Goal: Task Accomplishment & Management: Manage account settings

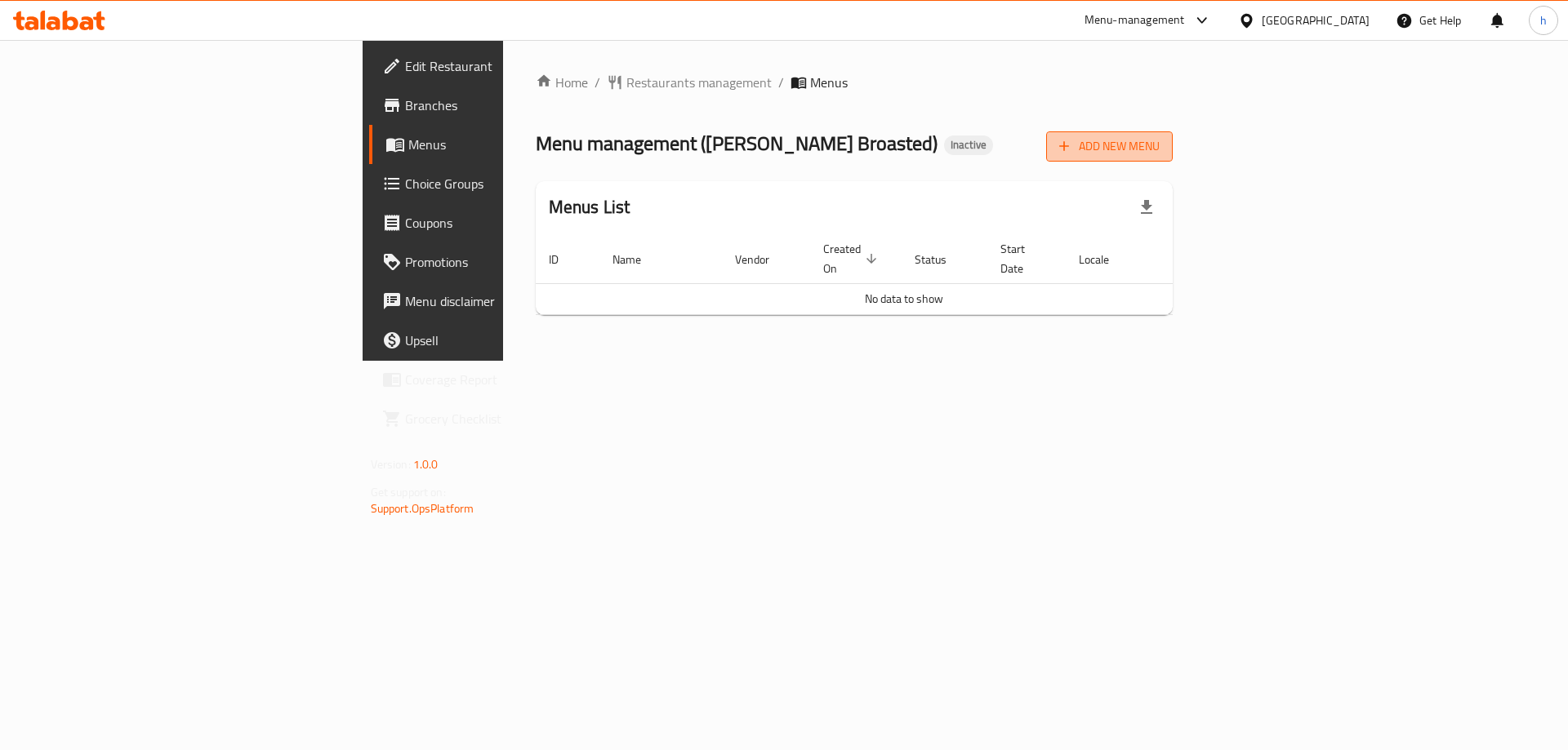
click at [1160, 144] on span "Add New Menu" at bounding box center [1109, 146] width 101 height 20
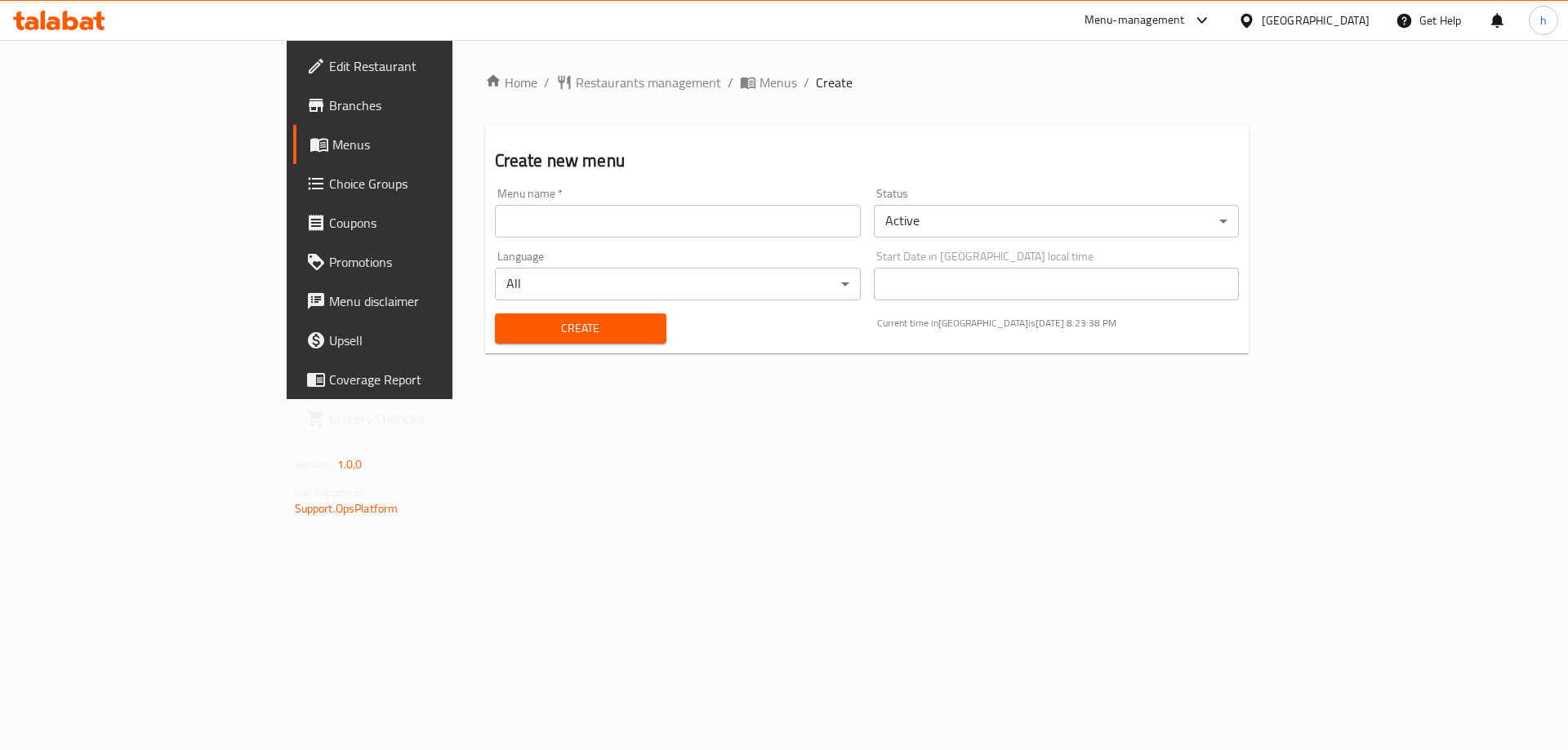
click at [554, 226] on input "text" at bounding box center [678, 221] width 366 height 33
click at [495, 221] on input "[DATE]" at bounding box center [678, 221] width 366 height 33
type input "[DATE]"
click at [495, 313] on button "Create" at bounding box center [580, 329] width 172 height 30
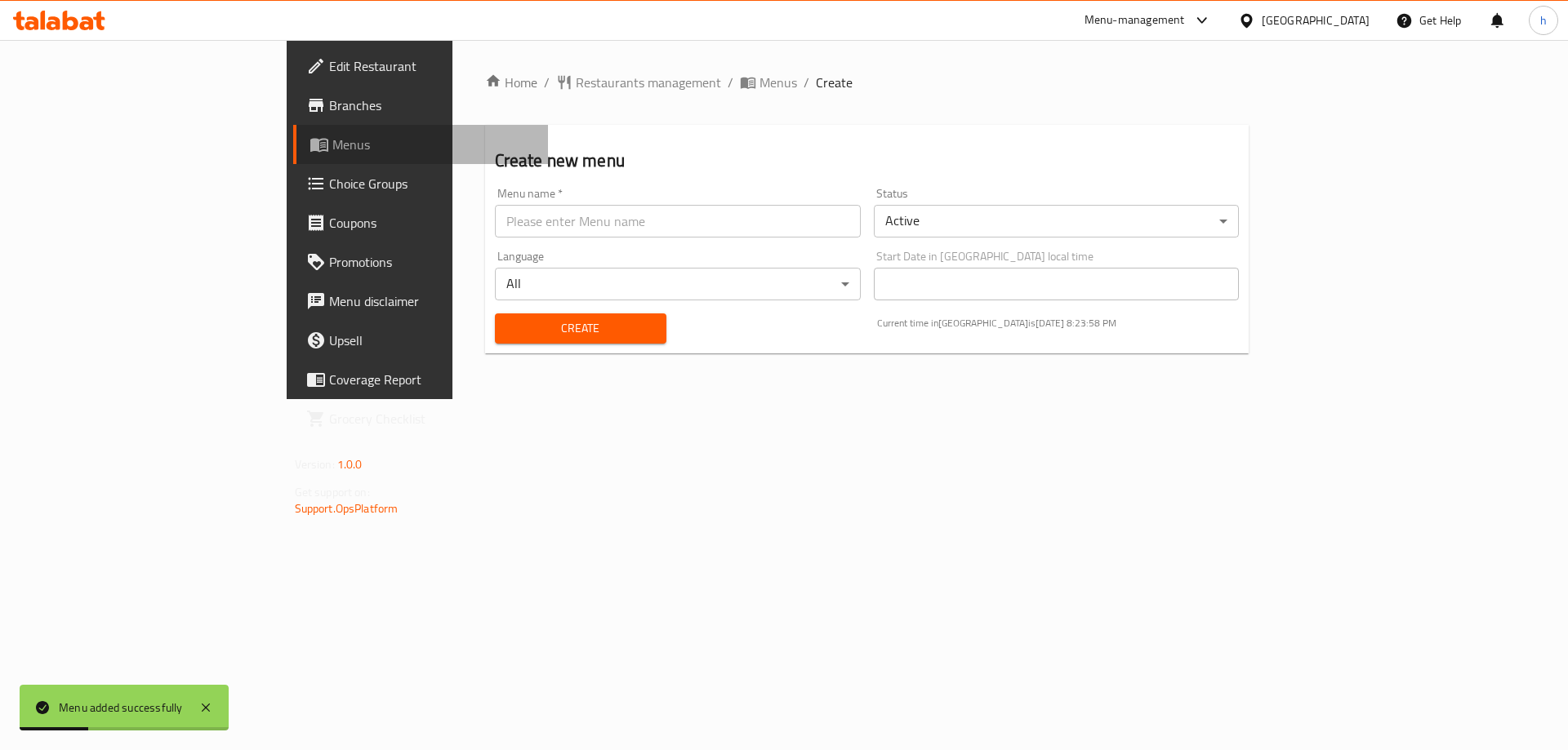
click at [332, 140] on span "Menus" at bounding box center [433, 144] width 204 height 19
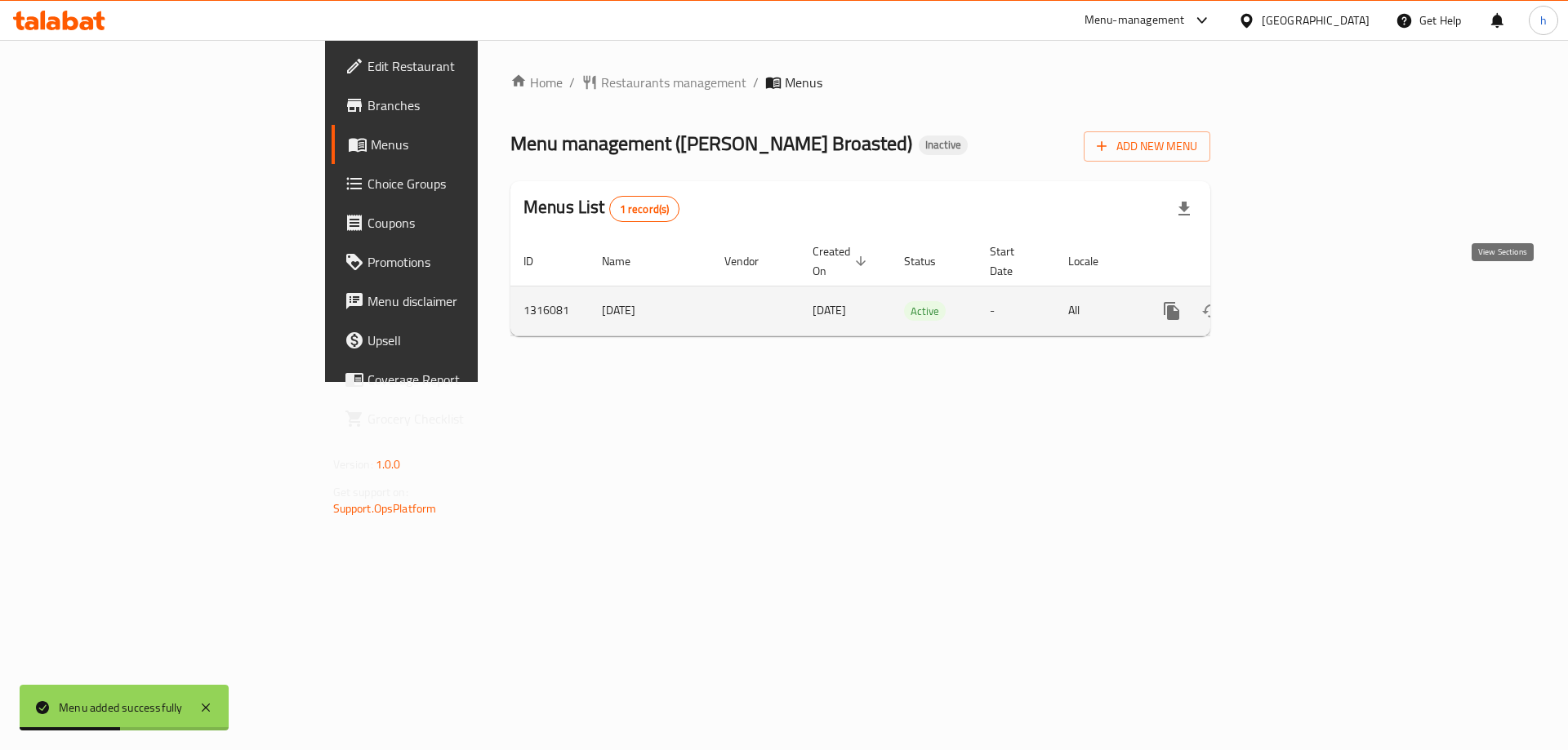
click at [1297, 304] on icon "enhanced table" at bounding box center [1289, 311] width 14 height 14
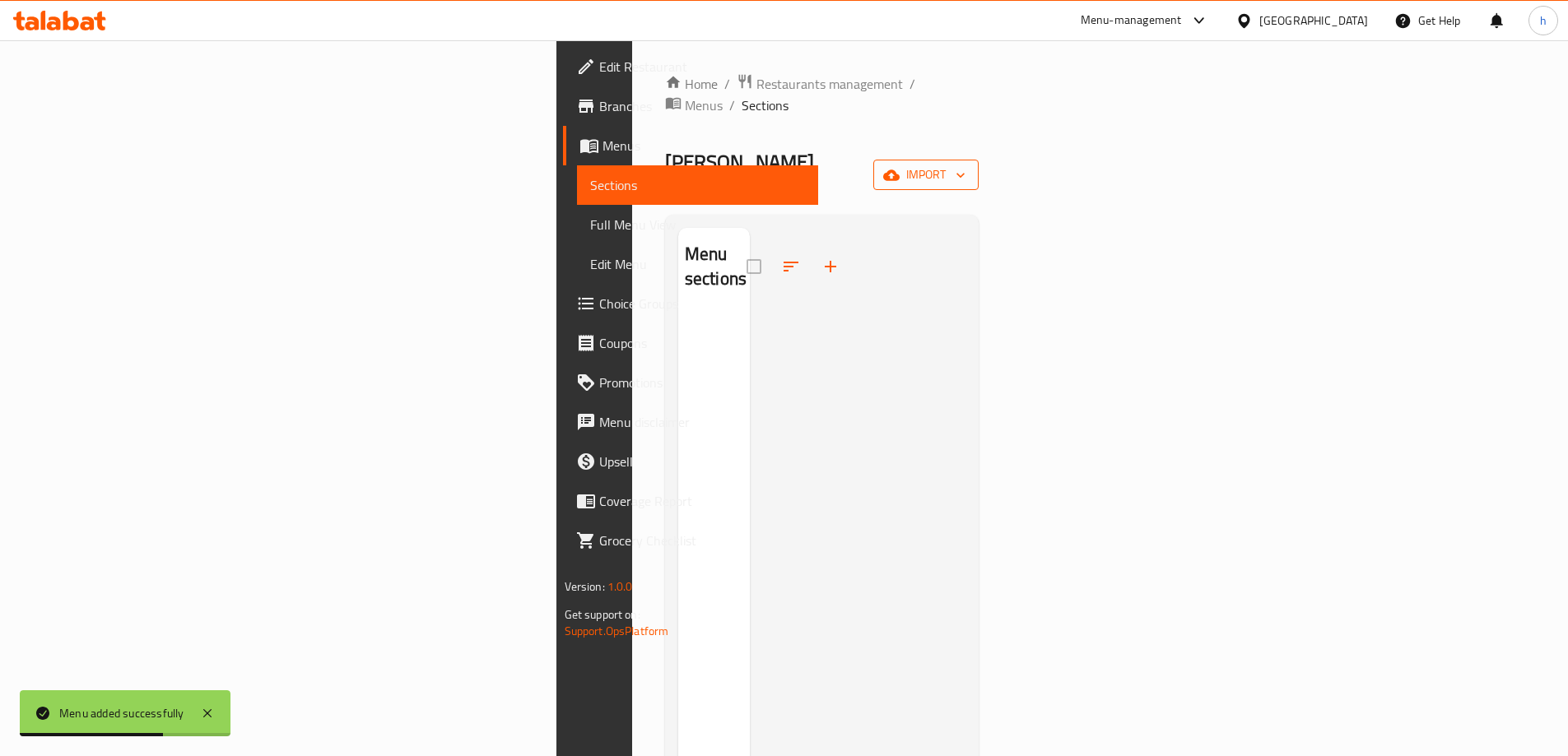
click at [965, 164] on span "import" at bounding box center [925, 175] width 79 height 20
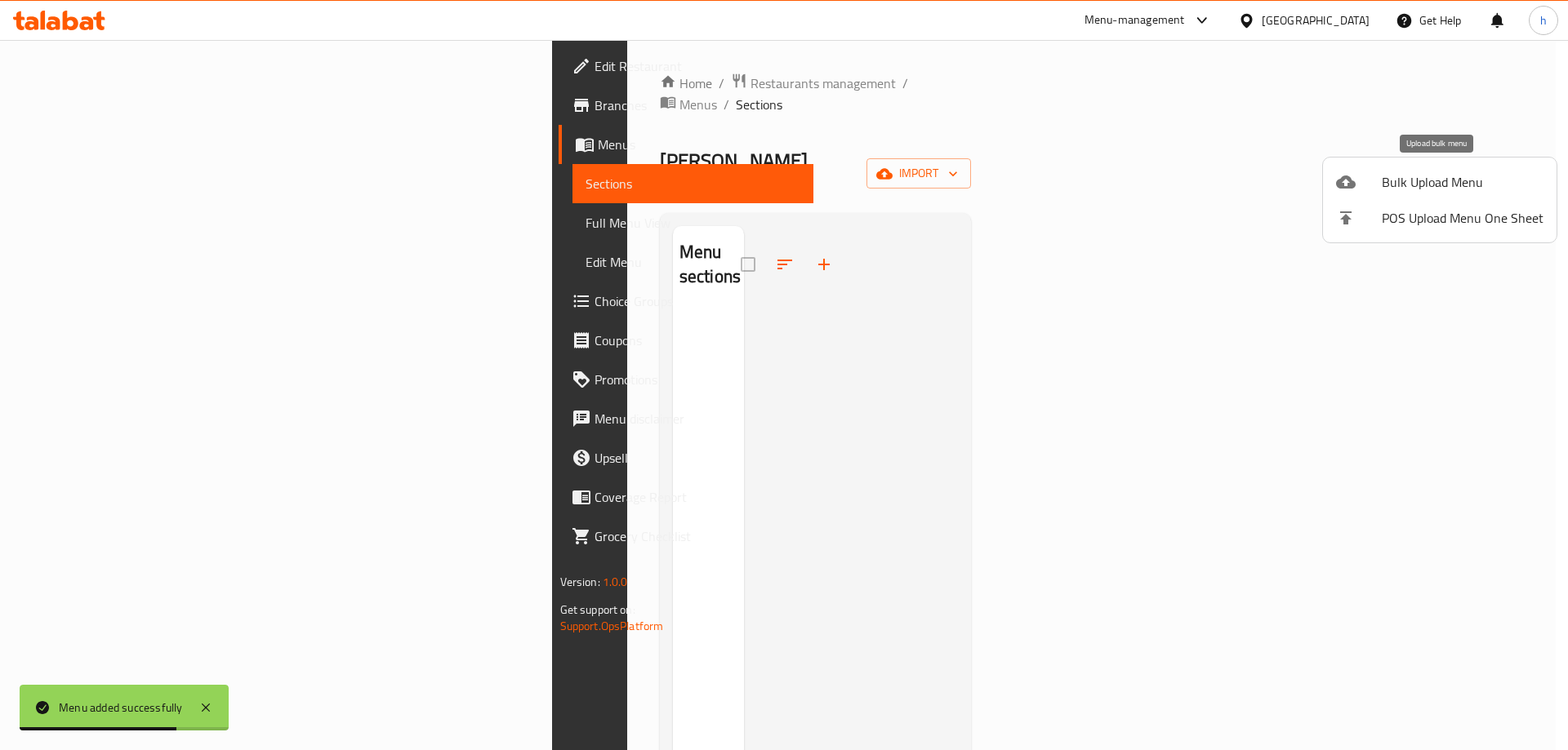
click at [1386, 183] on span "Bulk Upload Menu" at bounding box center [1462, 182] width 161 height 19
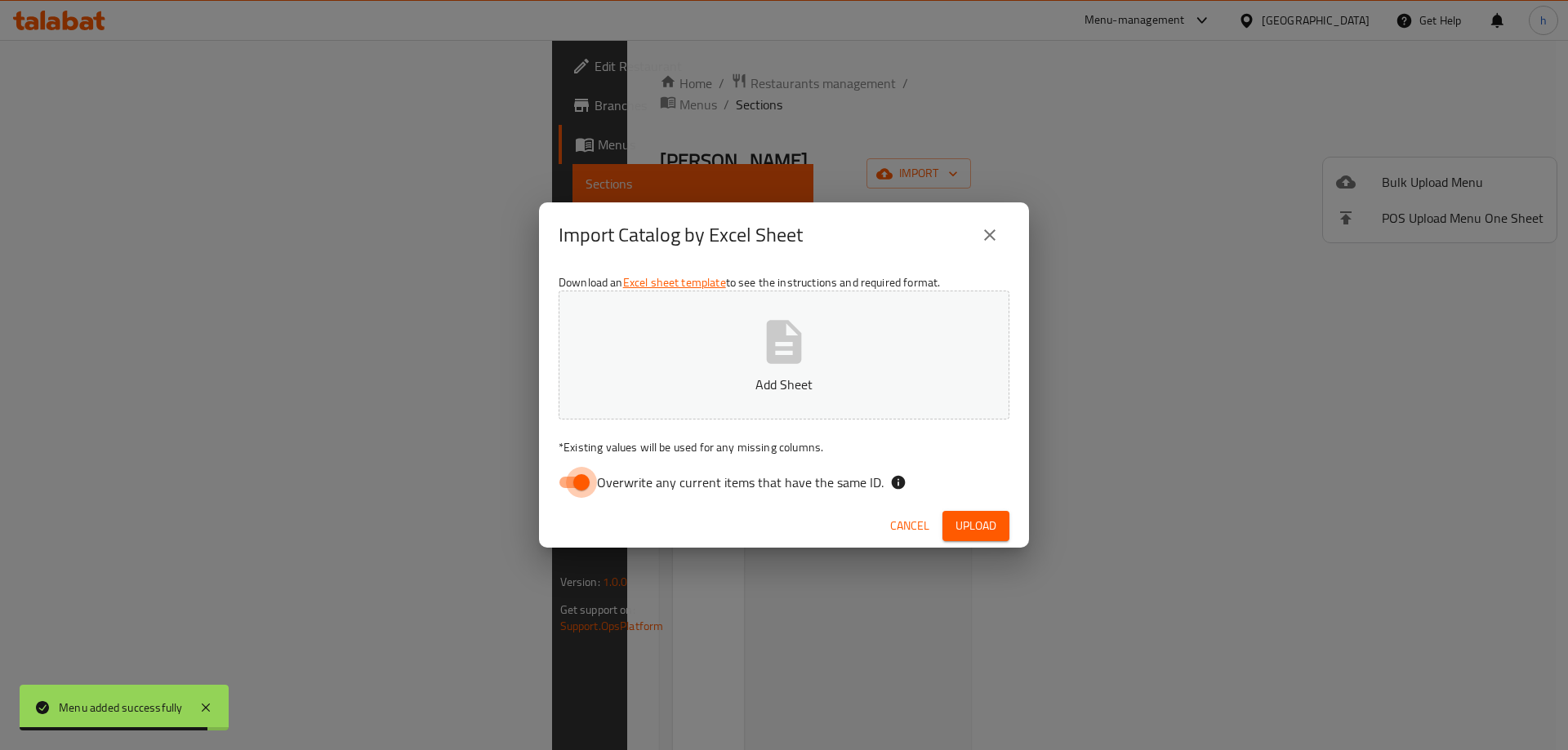
click at [581, 480] on input "Overwrite any current items that have the same ID." at bounding box center [581, 482] width 93 height 31
checkbox input "false"
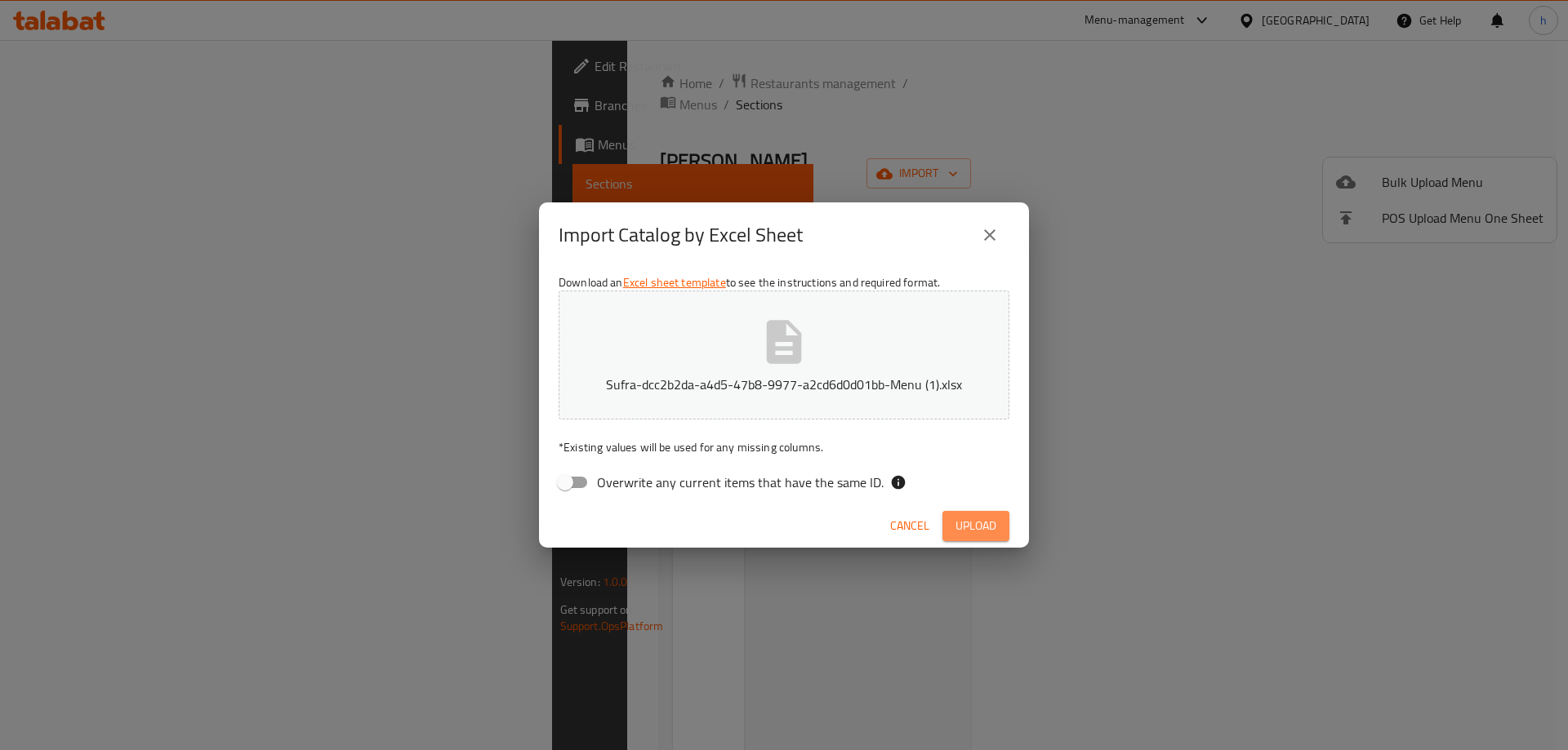
click at [979, 524] on span "Upload" at bounding box center [976, 526] width 41 height 20
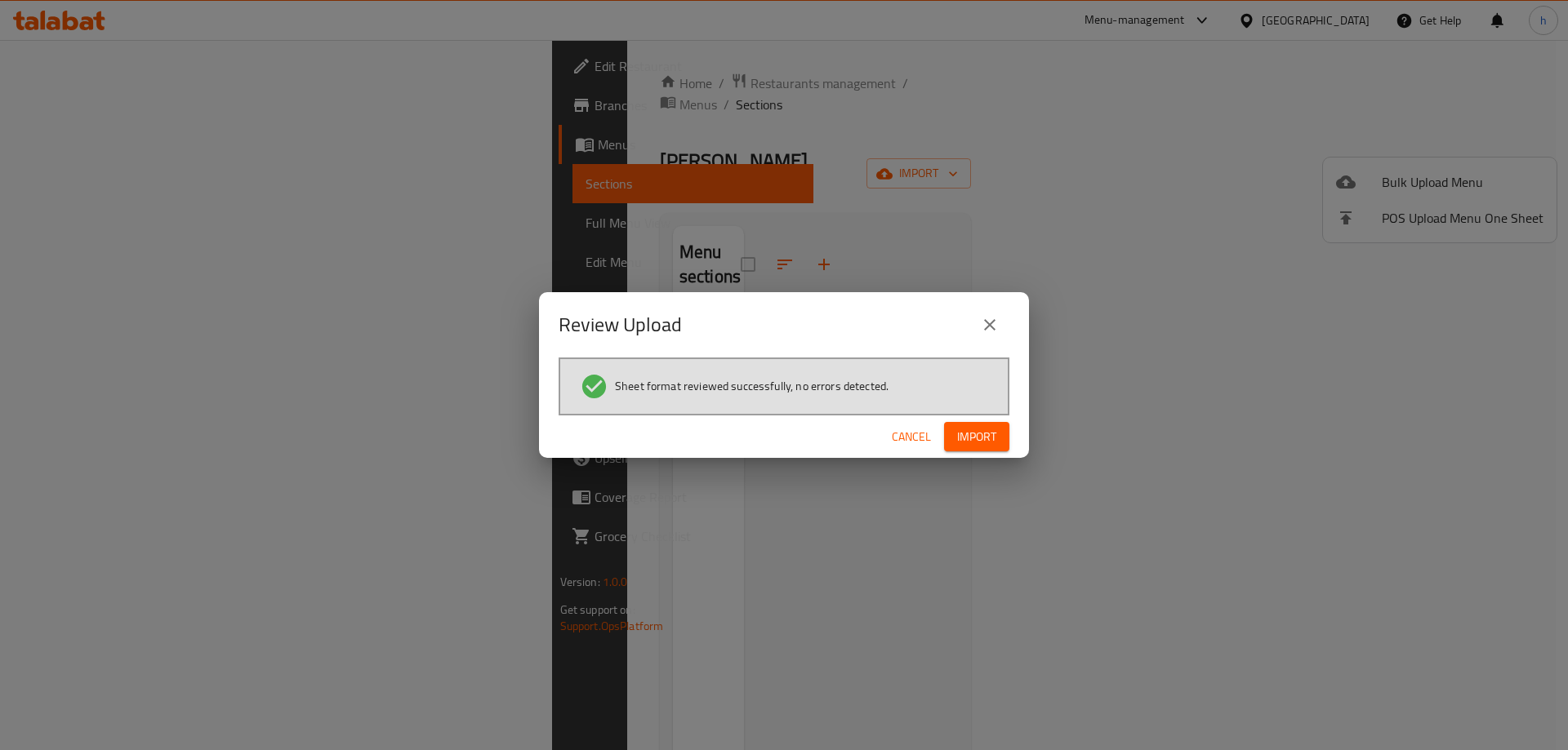
click at [982, 431] on span "Import" at bounding box center [977, 438] width 39 height 20
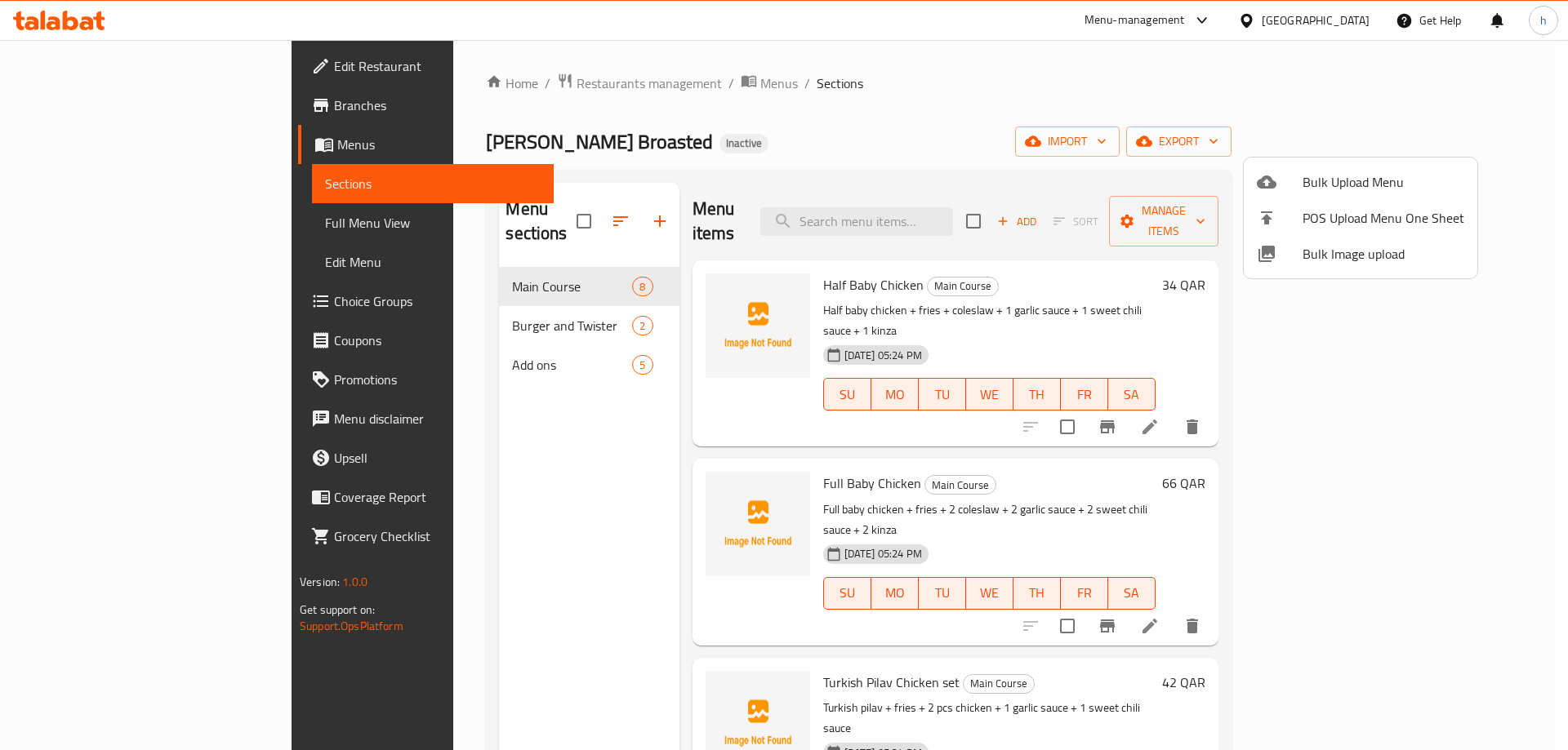
click at [1035, 133] on div at bounding box center [784, 375] width 1568 height 750
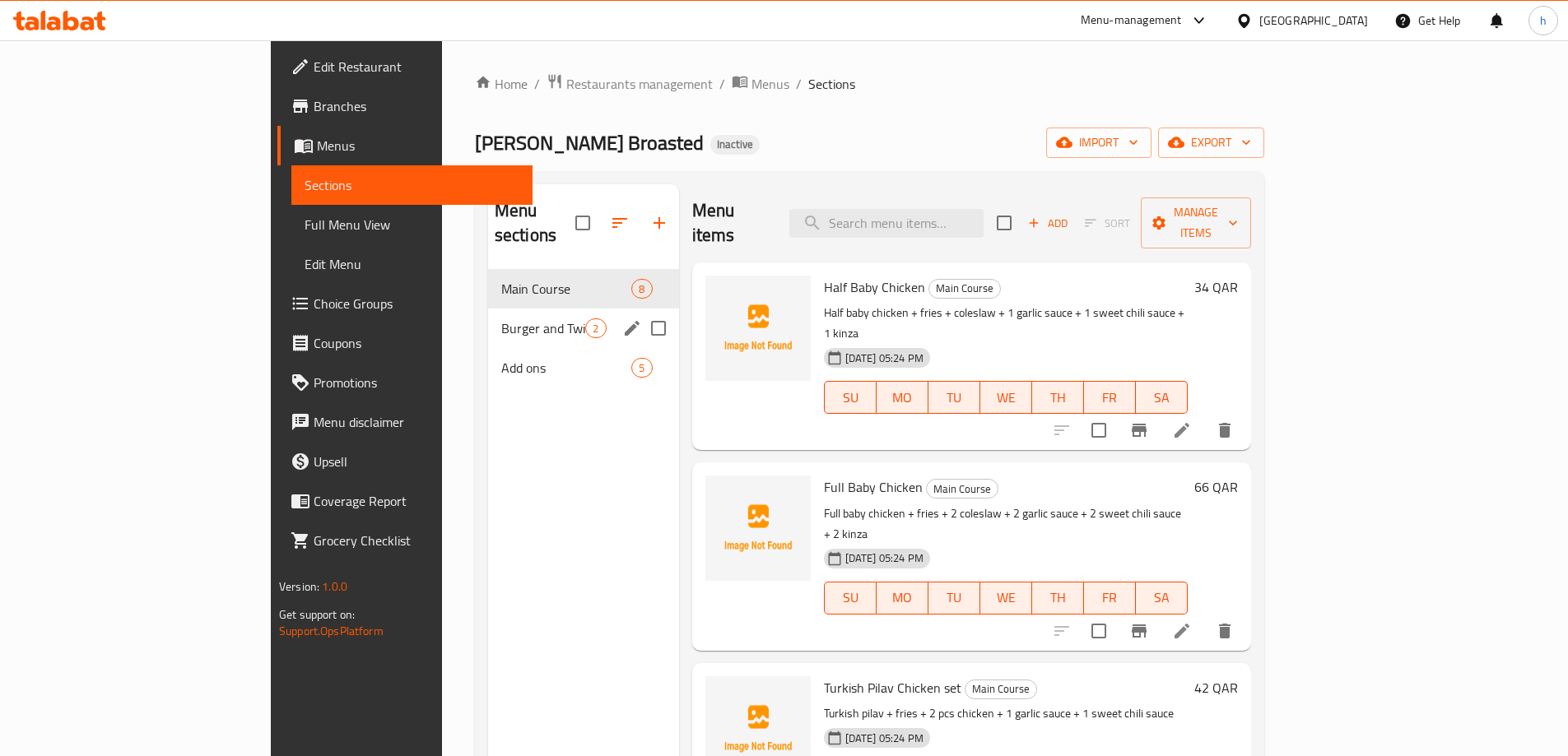
click at [501, 318] on span "Burger and Twister" at bounding box center [544, 328] width 85 height 20
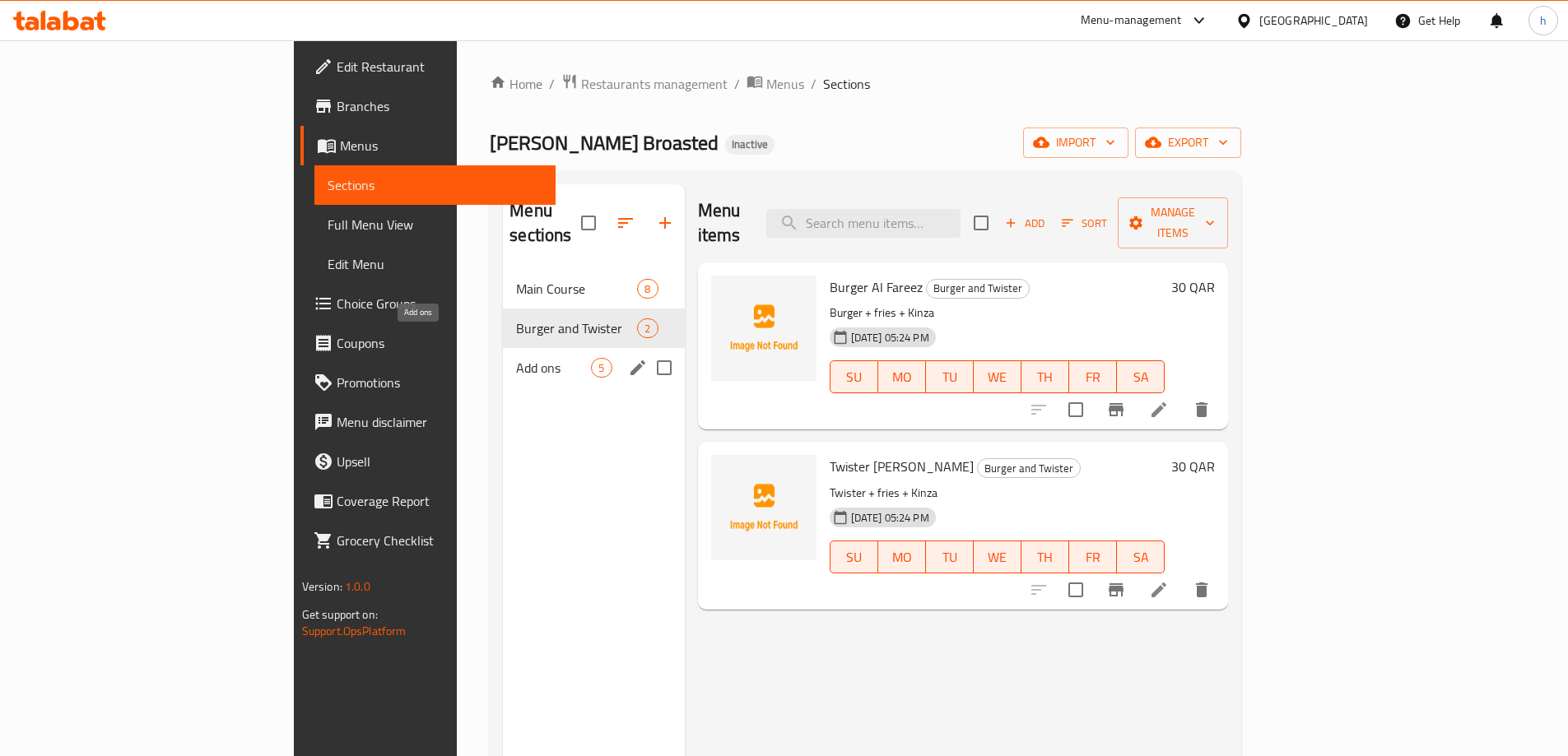
click at [516, 358] on span "Add ons" at bounding box center [553, 368] width 75 height 20
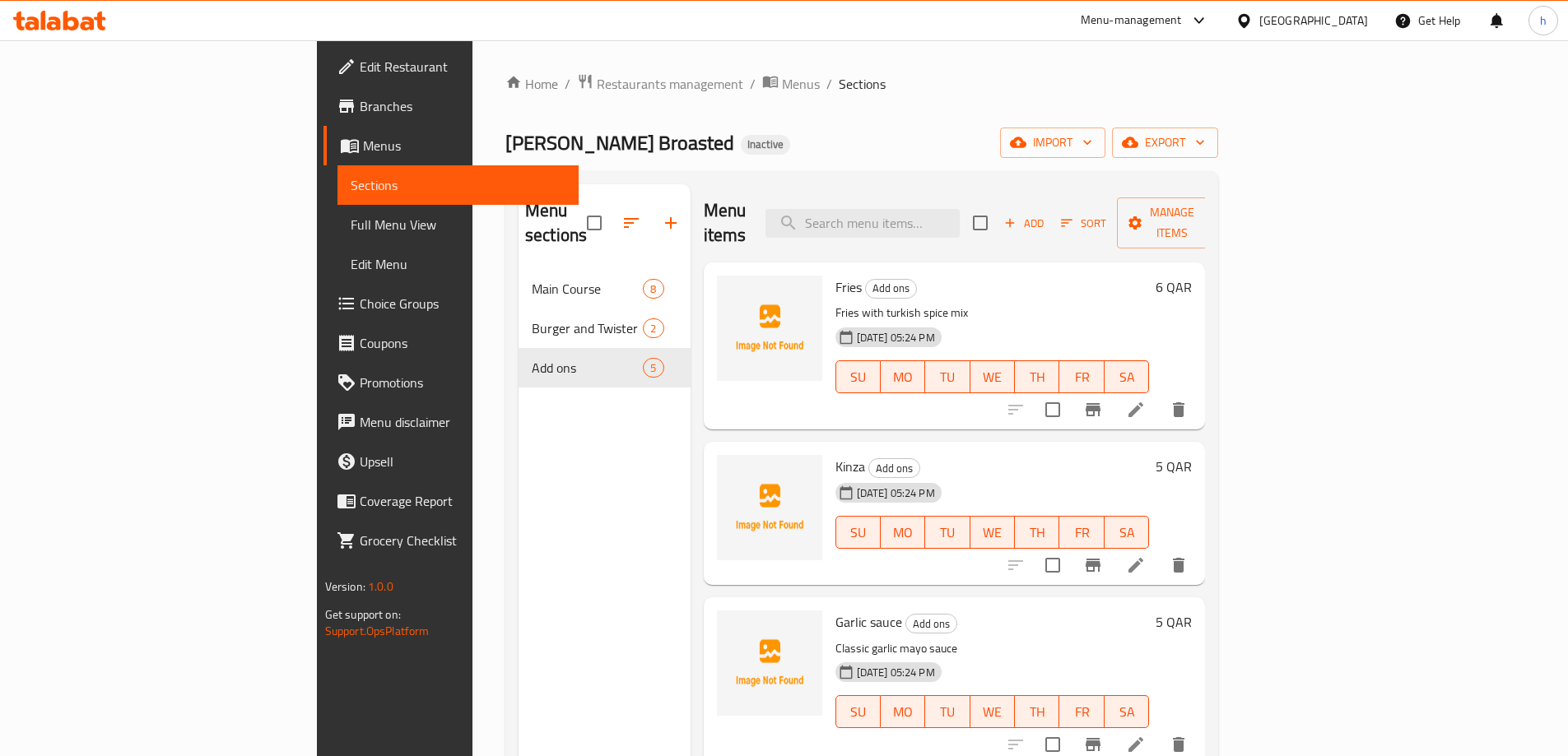
click at [351, 216] on span "Full Menu View" at bounding box center [458, 224] width 215 height 20
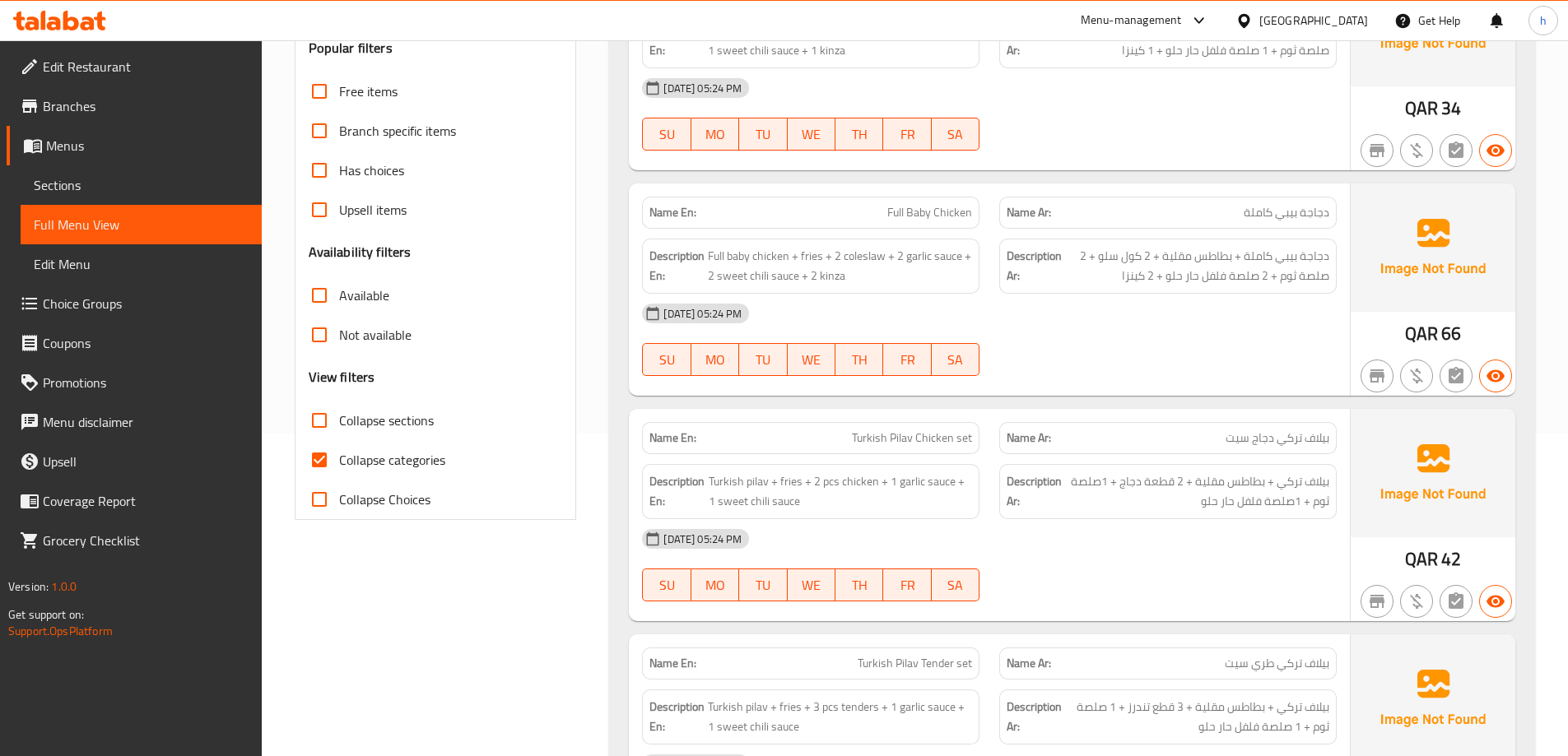
scroll to position [329, 0]
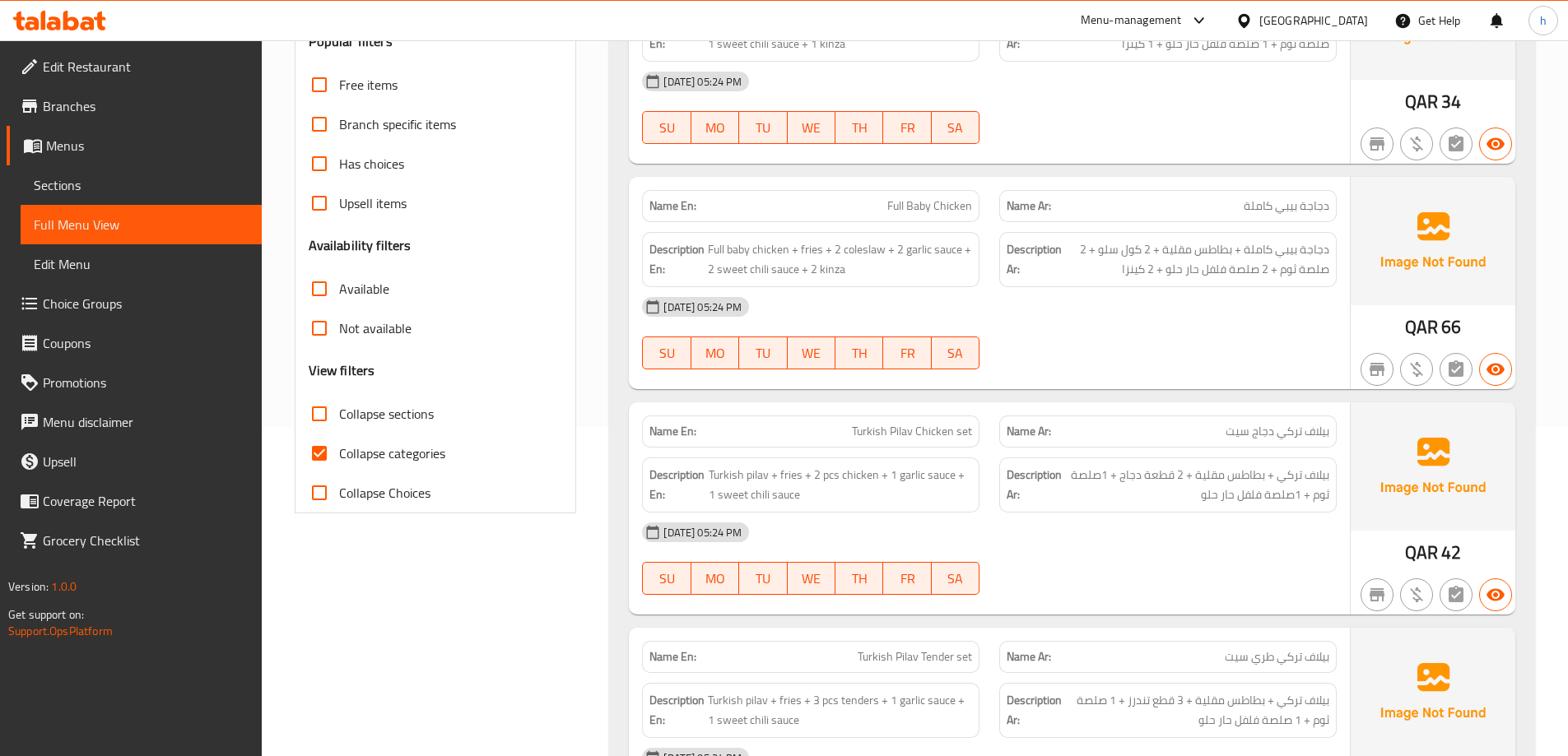
click at [323, 410] on input "Collapse sections" at bounding box center [319, 414] width 39 height 39
checkbox input "true"
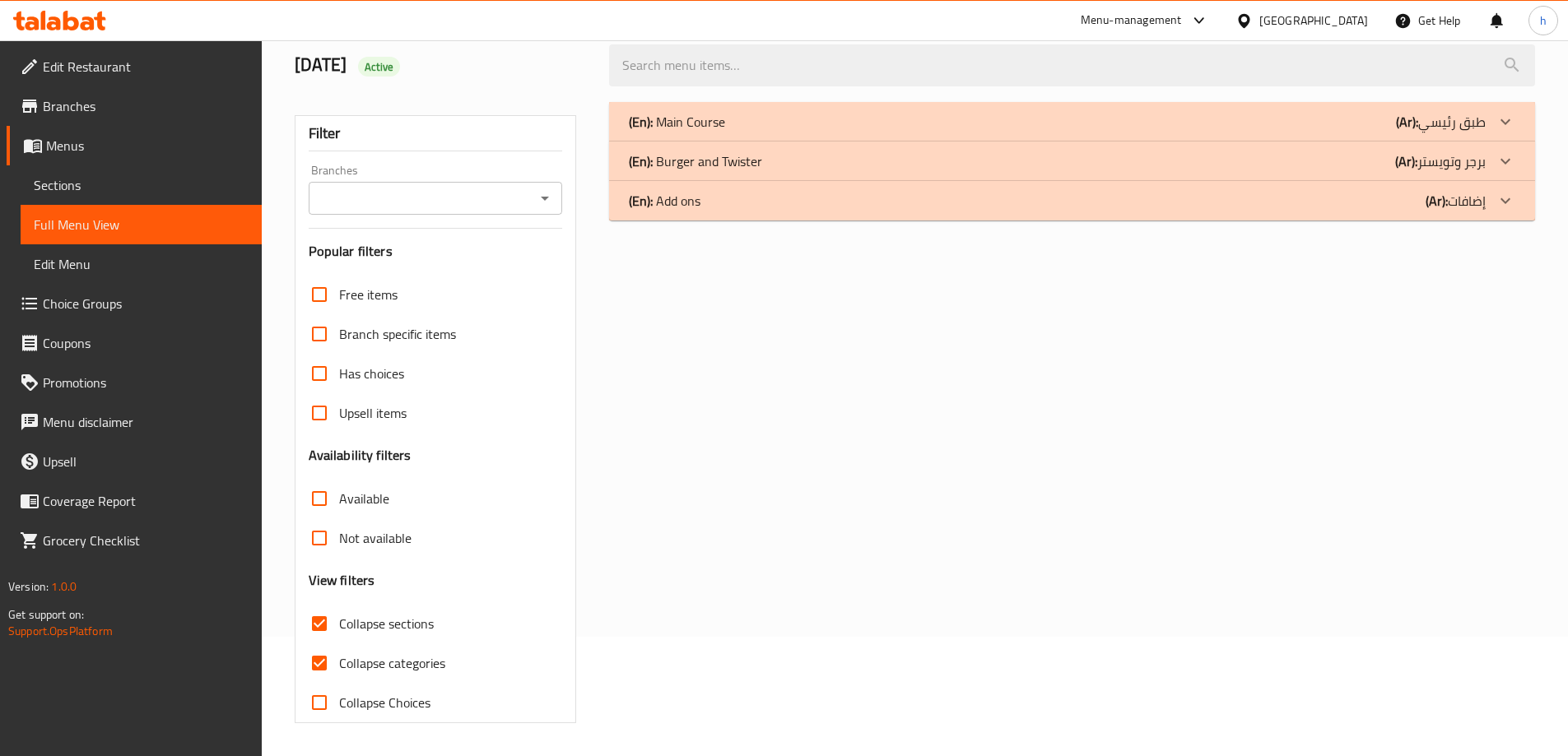
scroll to position [119, 0]
click at [321, 658] on input "Collapse categories" at bounding box center [319, 663] width 39 height 39
checkbox input "false"
click at [317, 626] on input "Collapse sections" at bounding box center [319, 624] width 39 height 39
checkbox input "false"
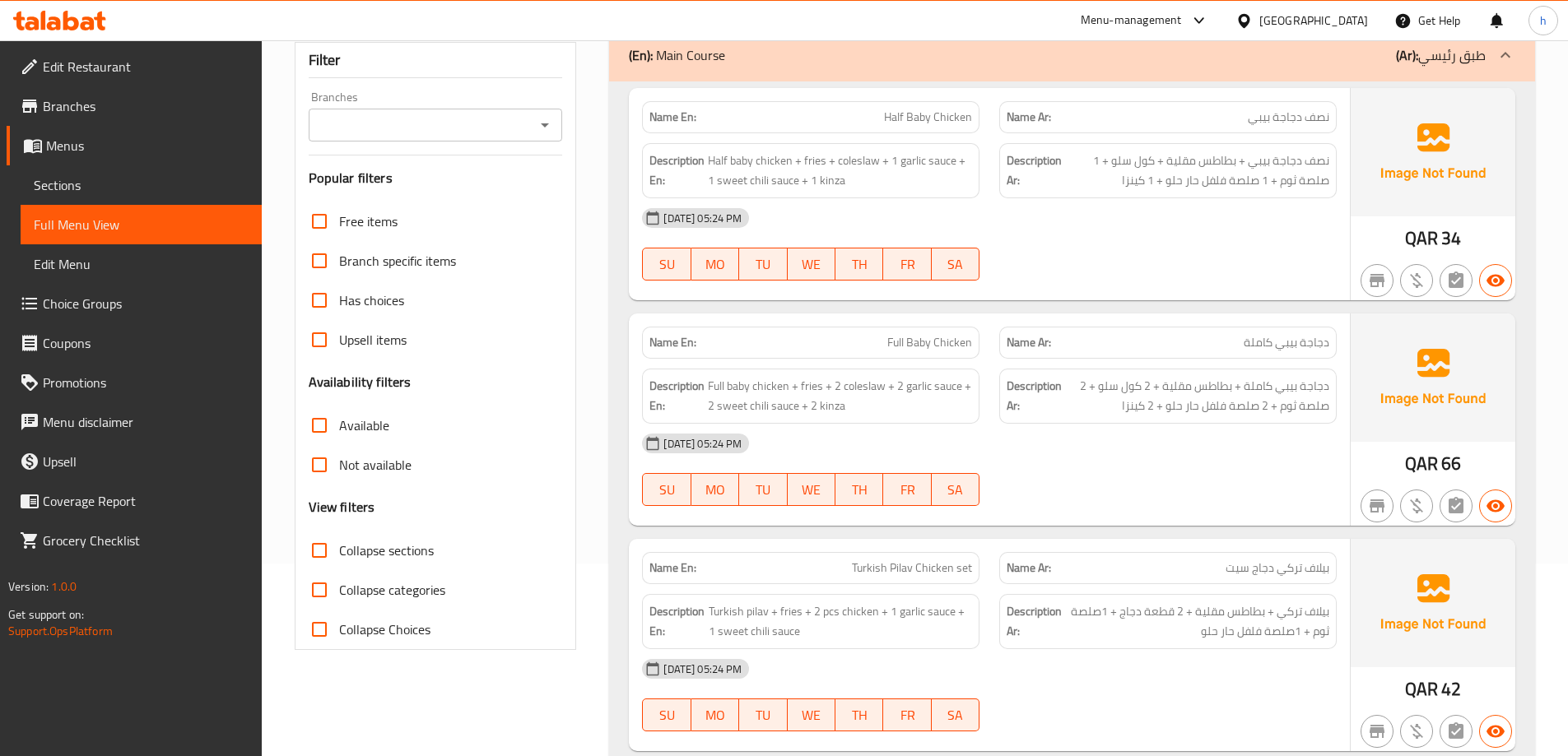
scroll to position [0, 0]
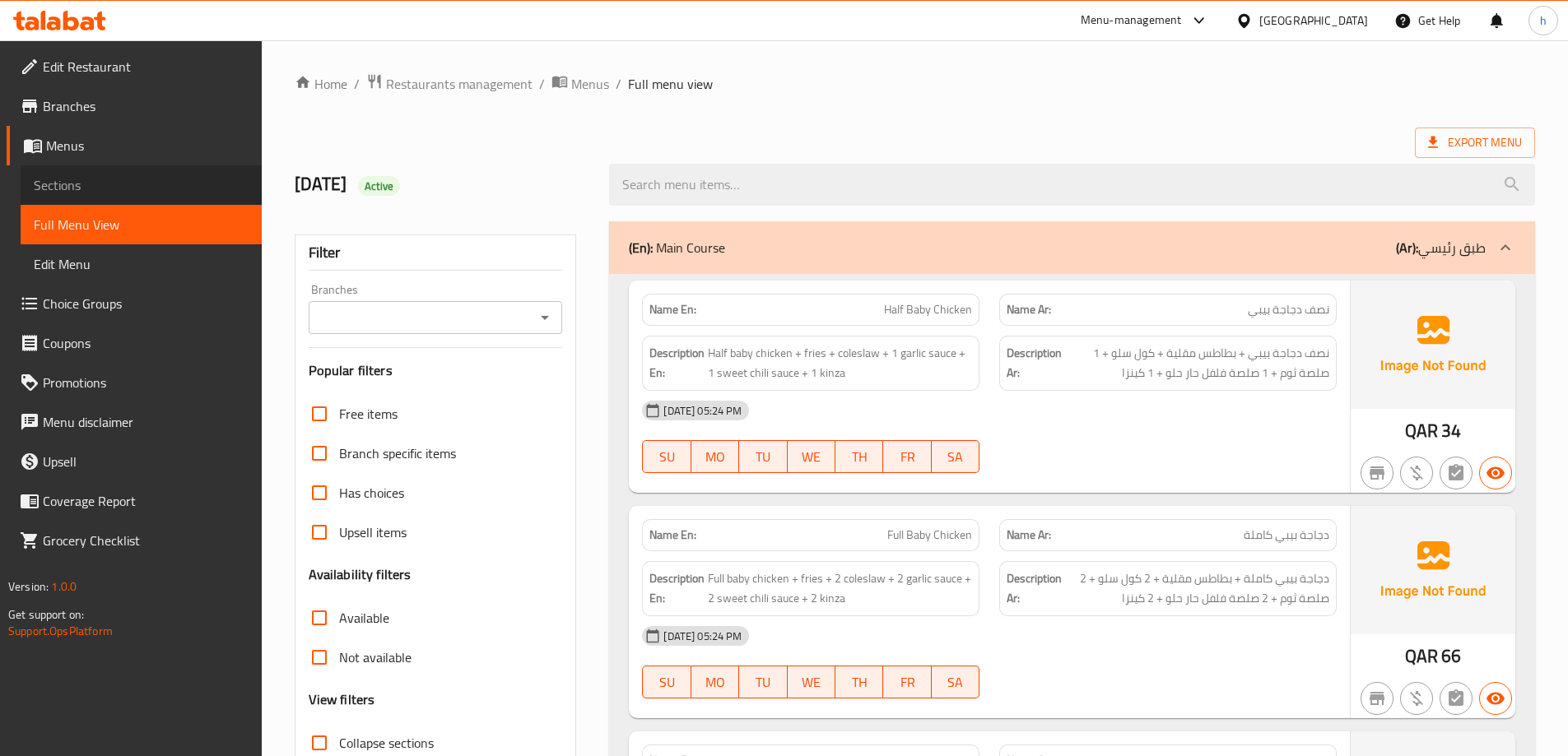
click at [120, 181] on span "Sections" at bounding box center [141, 185] width 215 height 20
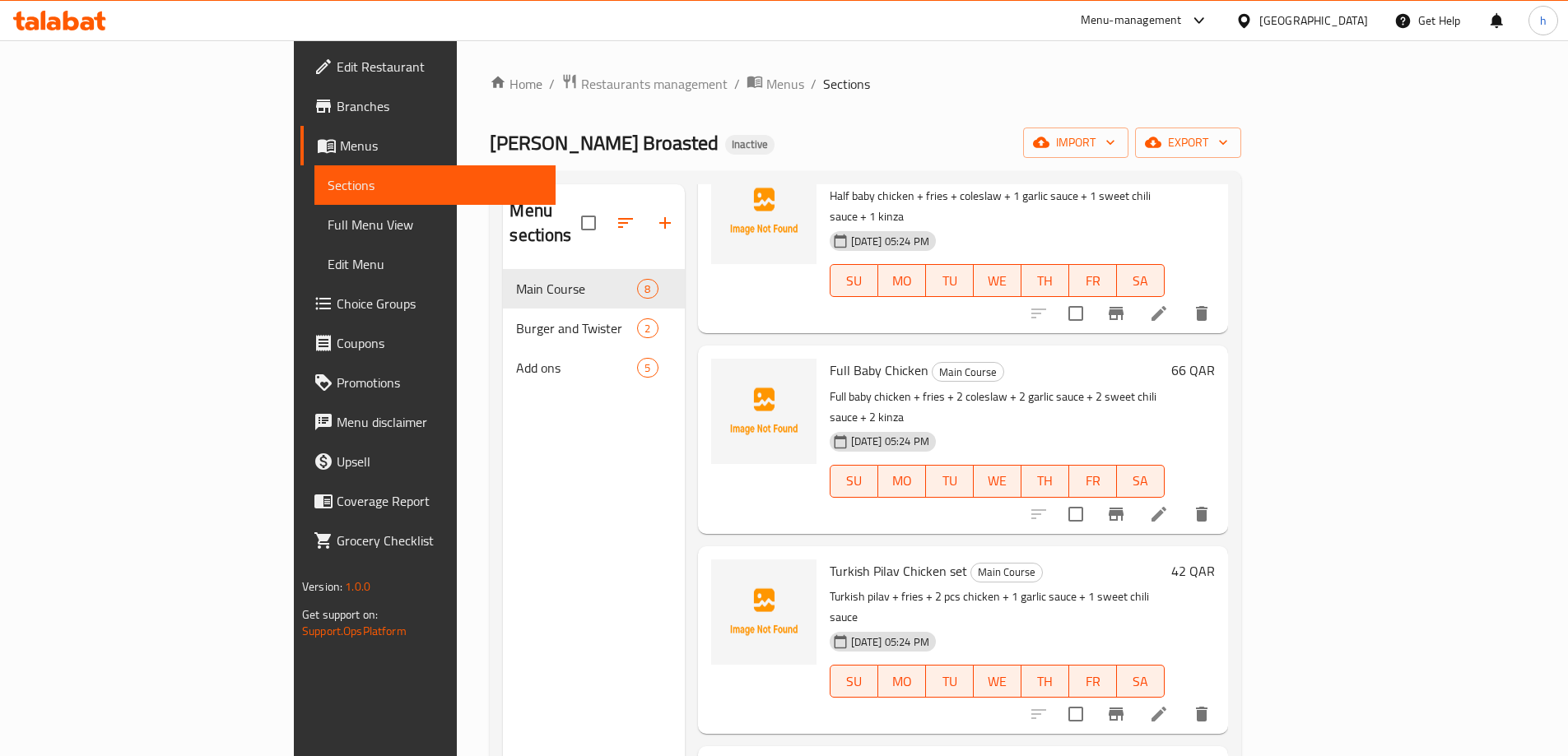
scroll to position [230, 0]
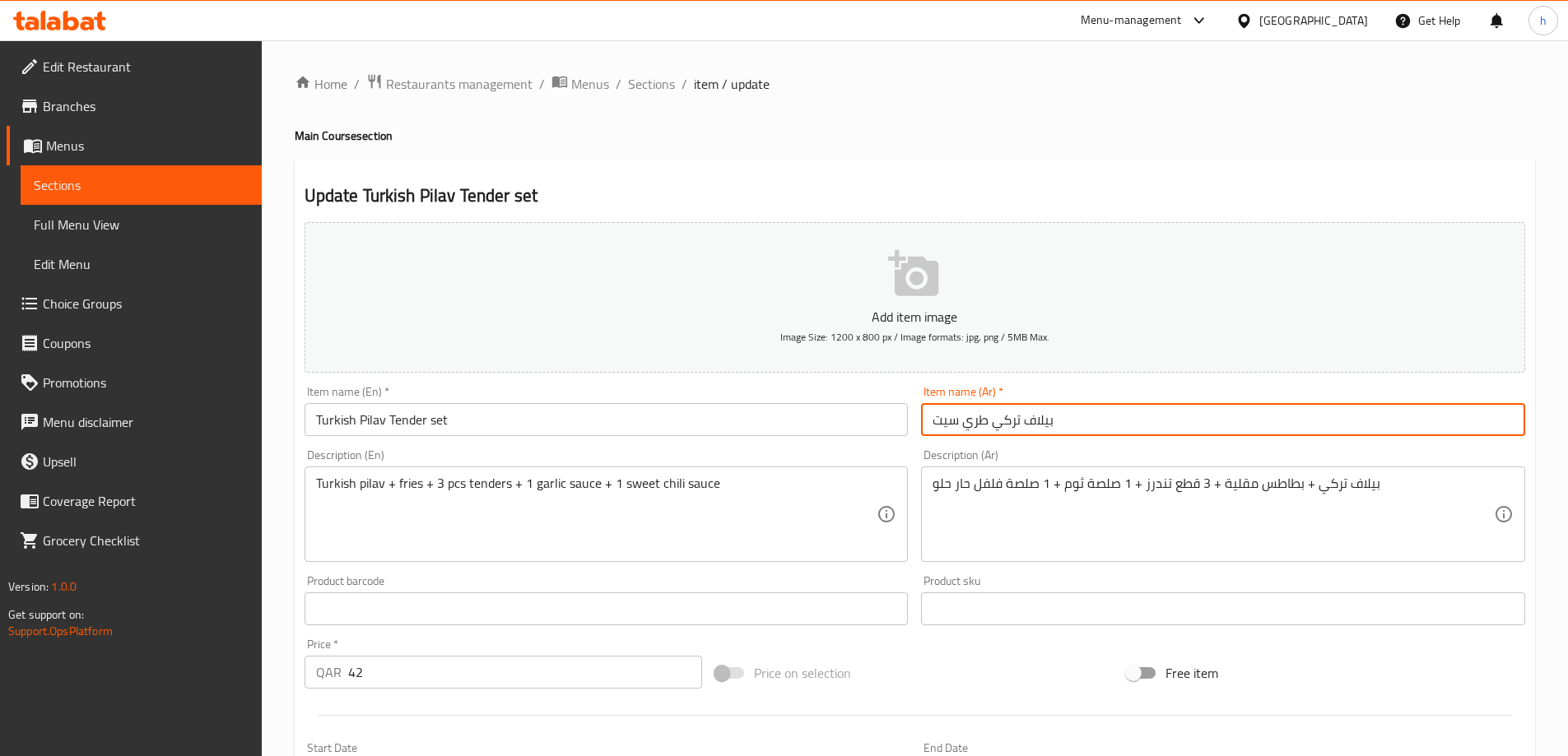
drag, startPoint x: 989, startPoint y: 424, endPoint x: 961, endPoint y: 425, distance: 28.0
click at [961, 425] on input "بيلاف تركي طري سيت" at bounding box center [1223, 420] width 604 height 33
paste input "ندر"
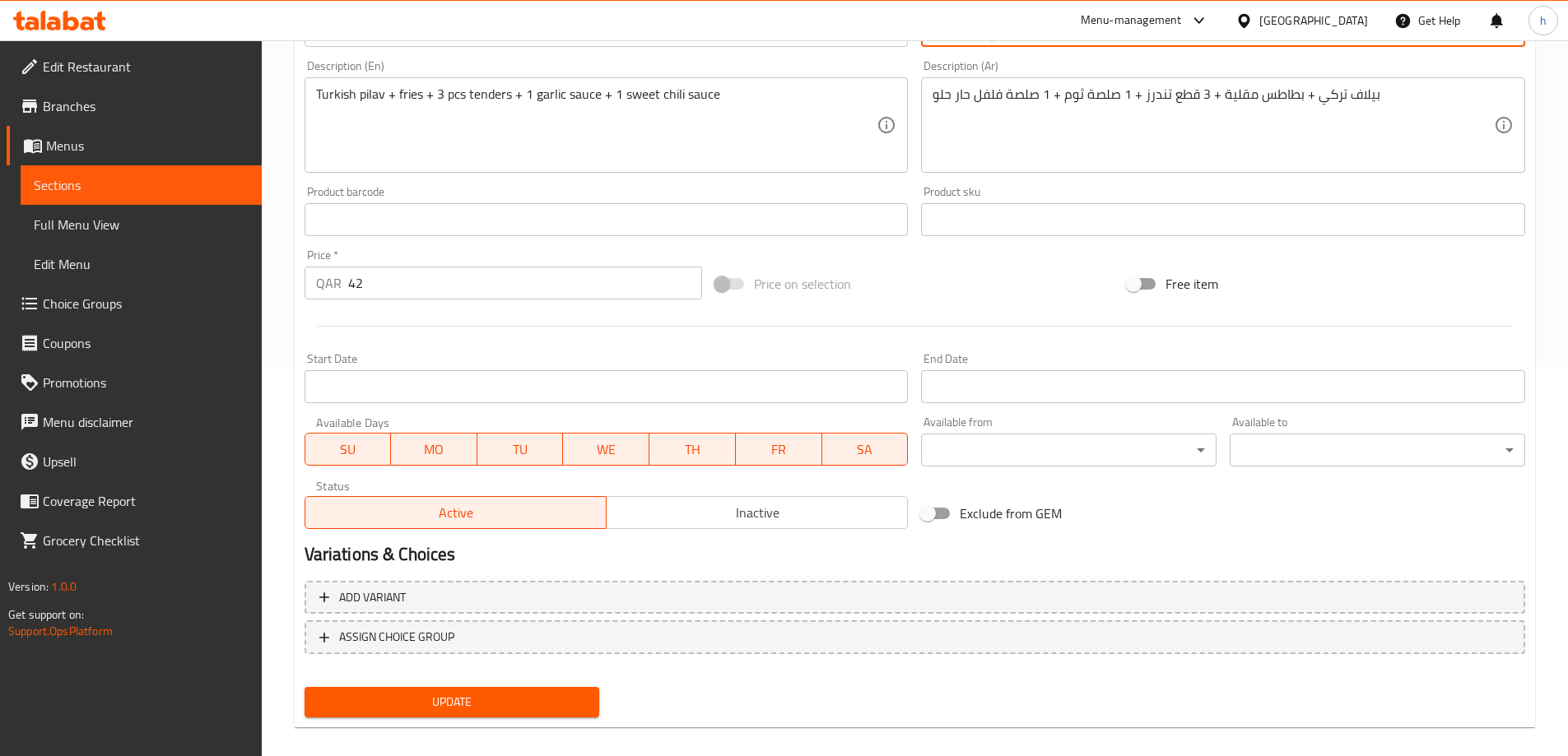
scroll to position [407, 0]
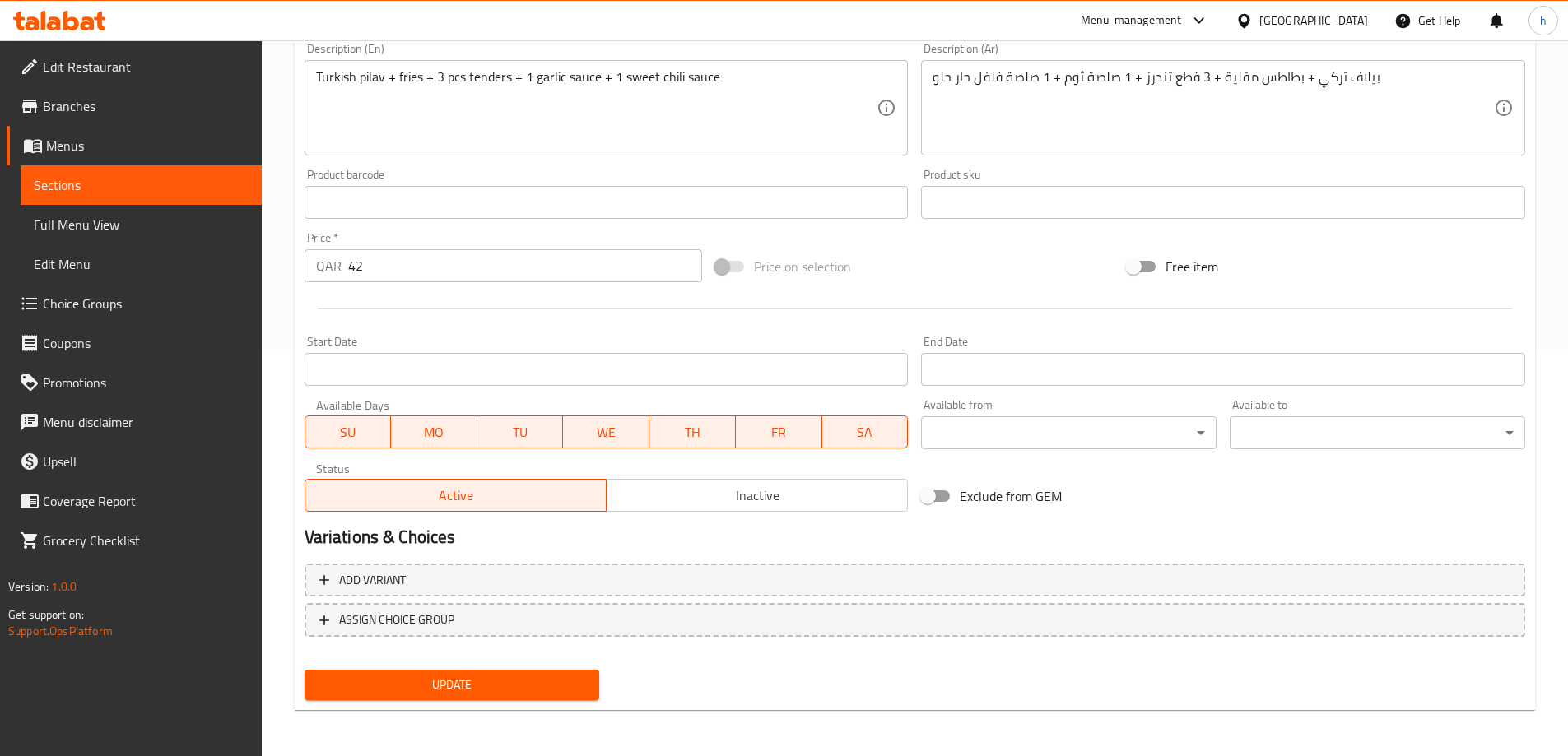
type input "بيلاف تركي تندر سيت"
click at [538, 681] on span "Update" at bounding box center [452, 685] width 269 height 20
click at [138, 193] on span "Sections" at bounding box center [141, 185] width 215 height 20
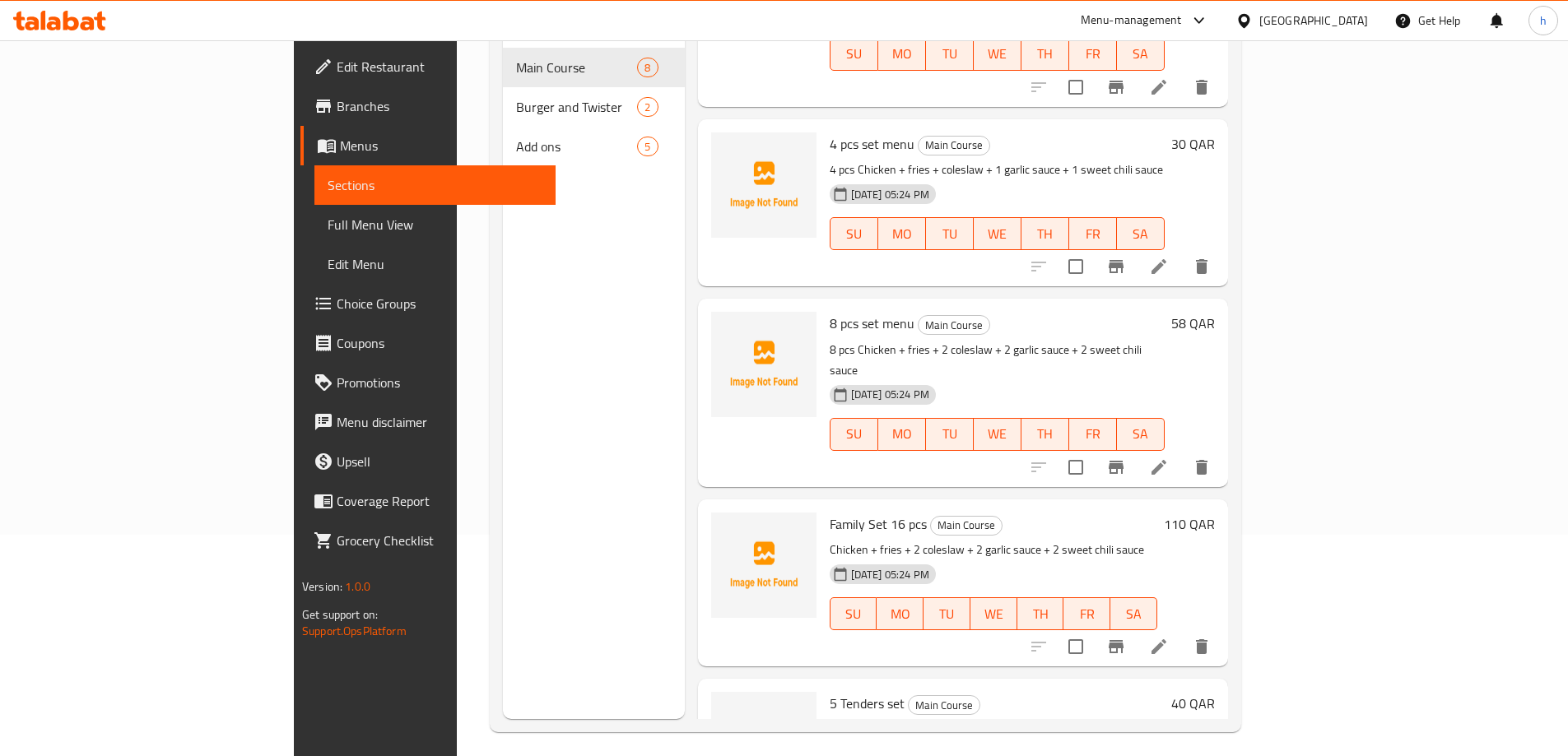
scroll to position [231, 0]
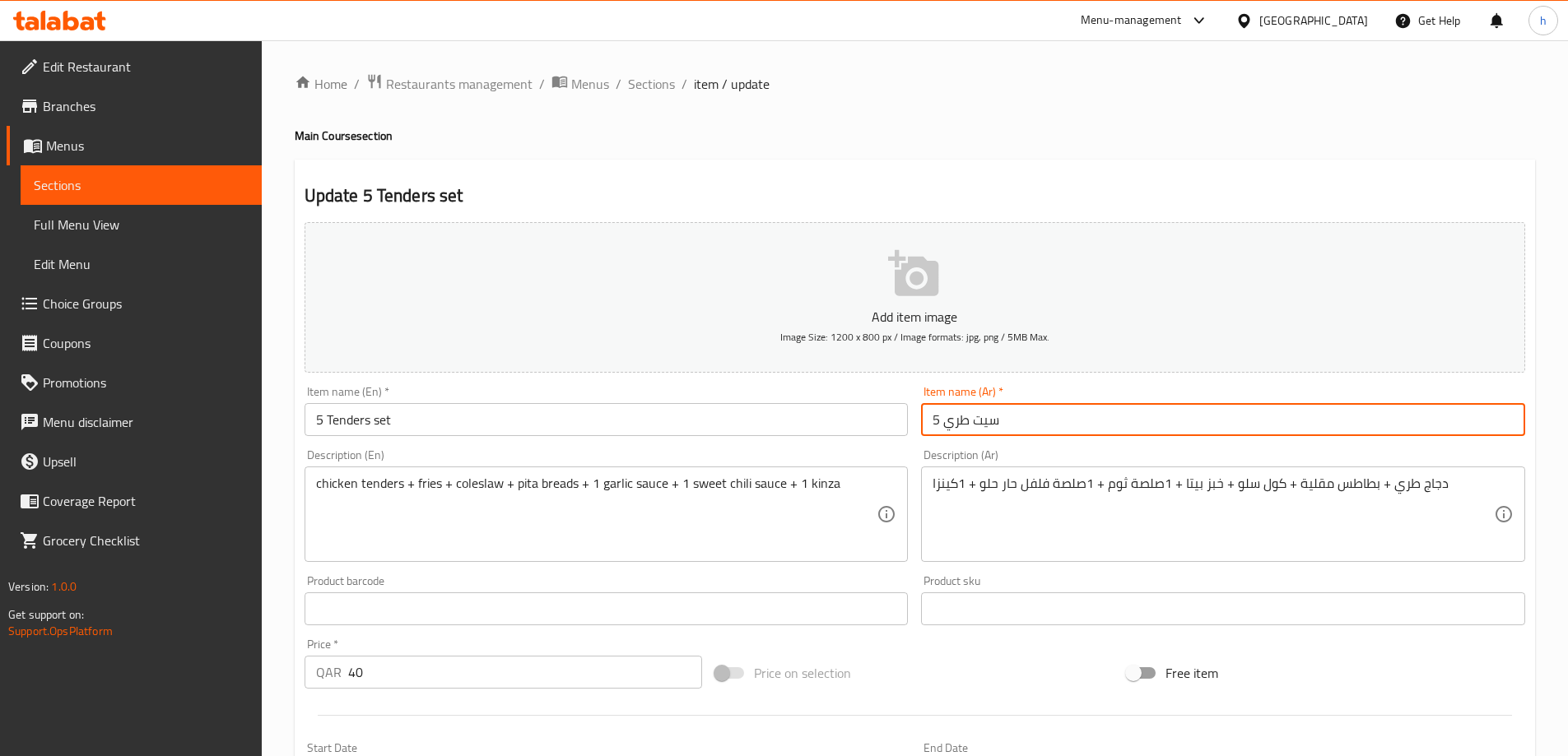
drag, startPoint x: 942, startPoint y: 422, endPoint x: 968, endPoint y: 423, distance: 26.0
click at [968, 423] on input "5 سيت طري" at bounding box center [1223, 420] width 604 height 33
paste input "ندر"
type input "5 سيت تندر"
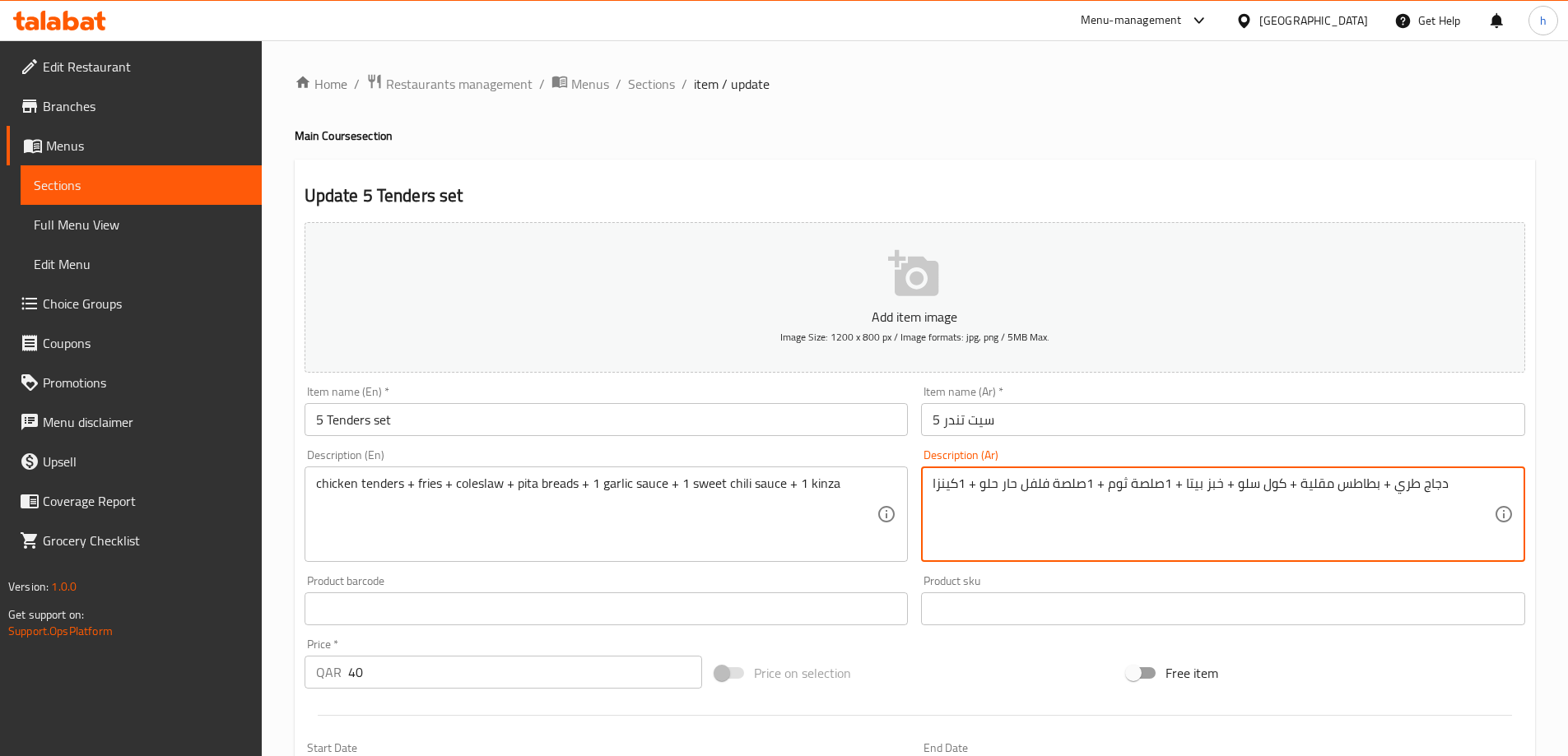
drag, startPoint x: 1417, startPoint y: 484, endPoint x: 1391, endPoint y: 489, distance: 26.5
paste textarea "ندر"
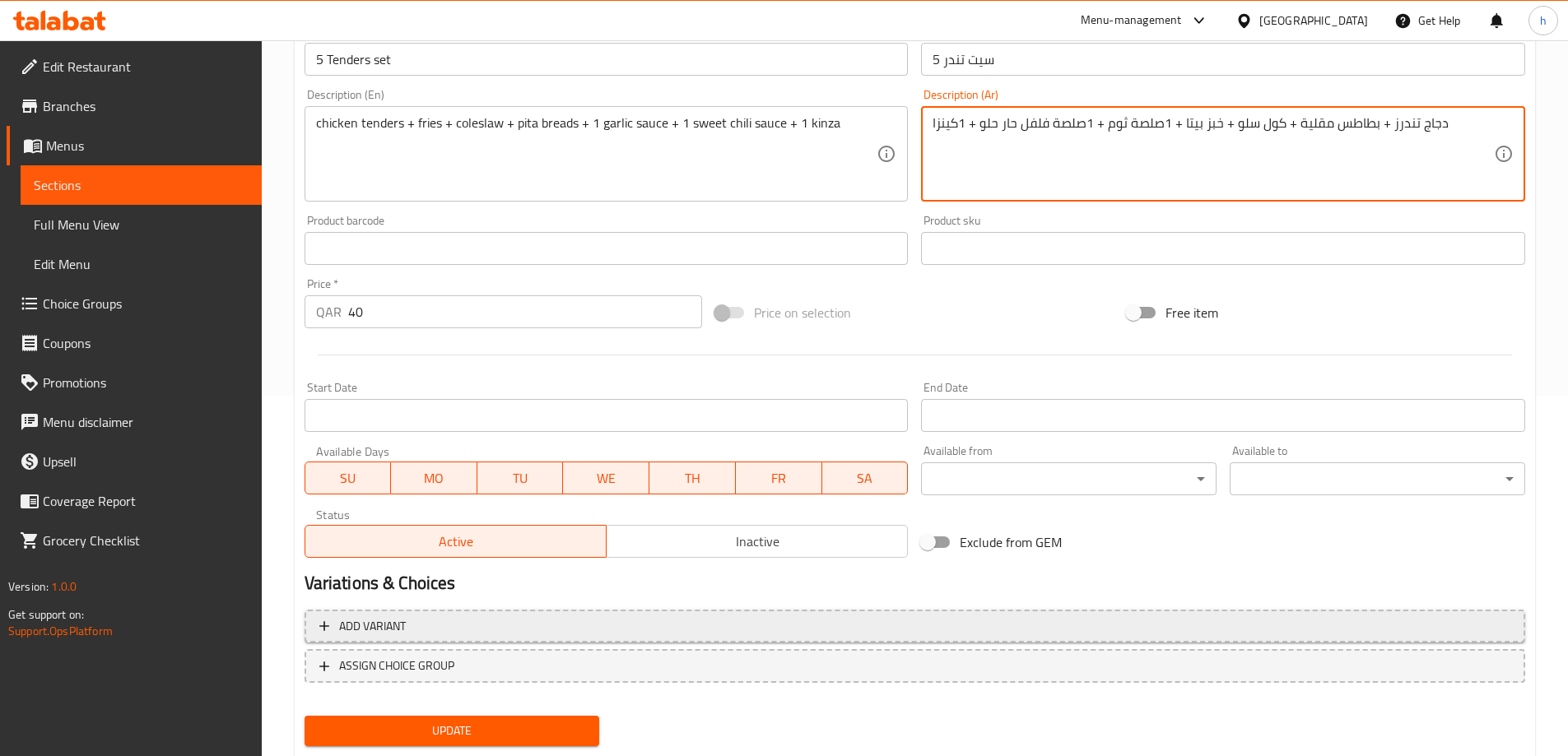
scroll to position [407, 0]
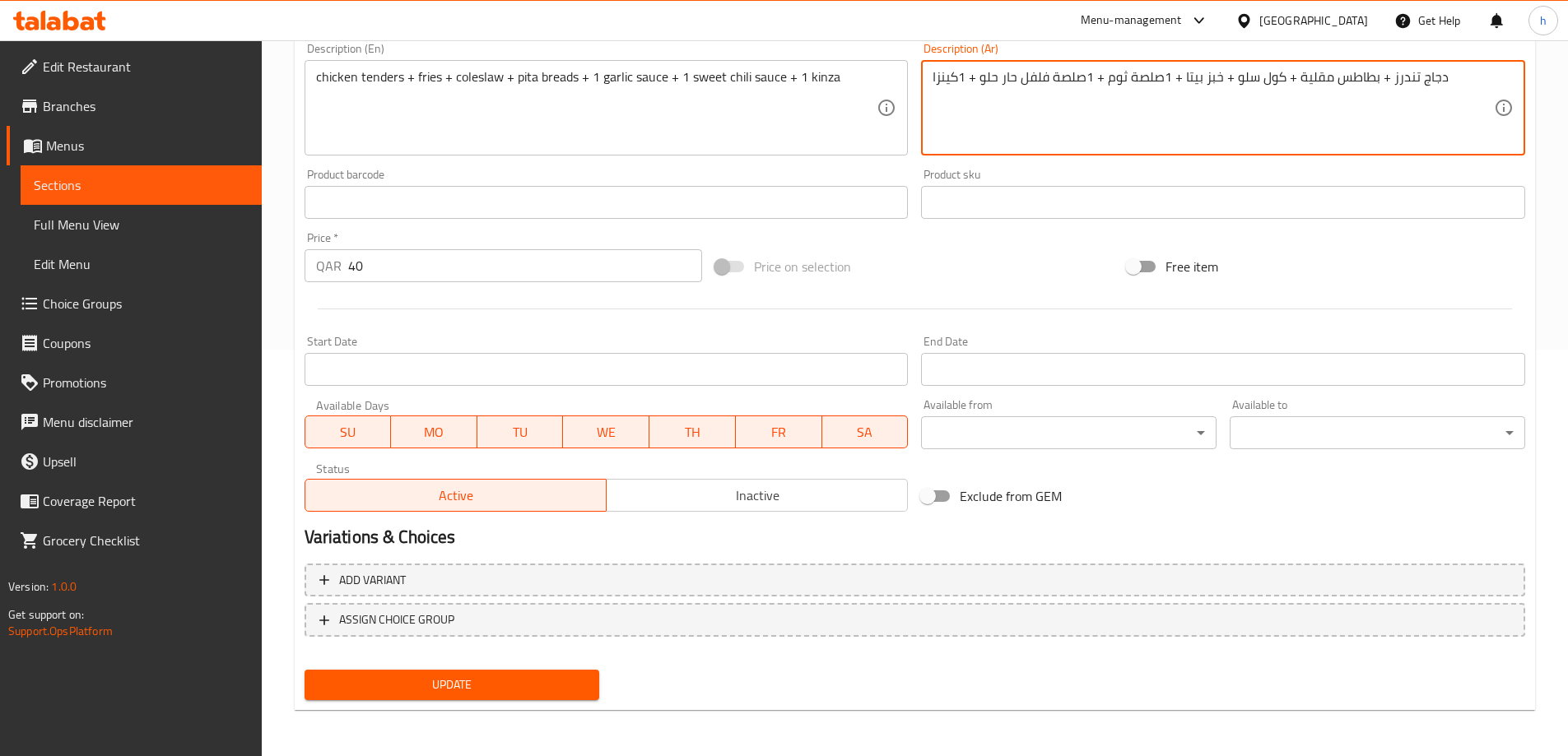
type textarea "دجاج تندرز + بطاطس مقلية + كول سلو + خبز بيتا + 1صلصة ثوم + 1صلصة فلفل حار حلو …"
click at [526, 685] on span "Update" at bounding box center [452, 685] width 269 height 20
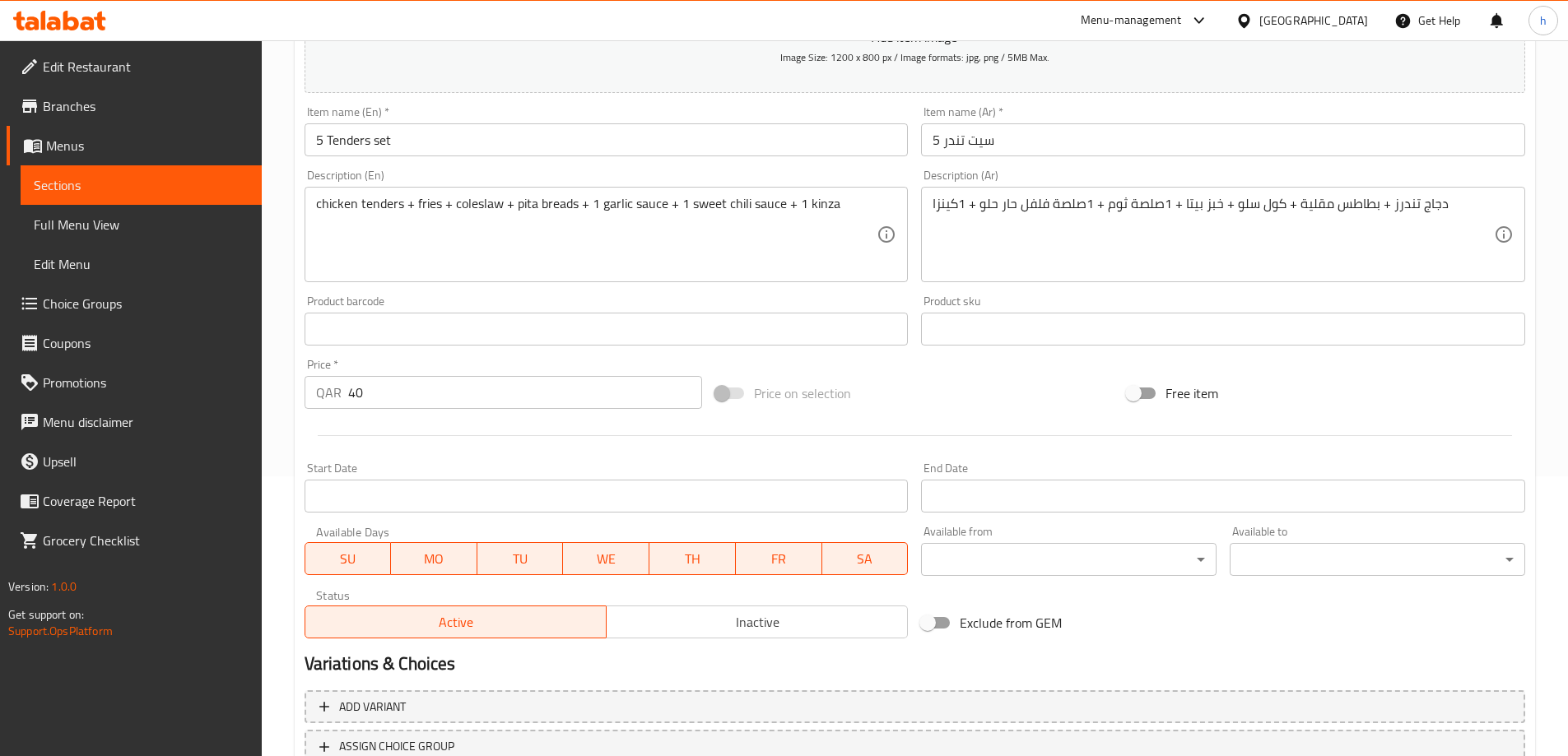
scroll to position [77, 0]
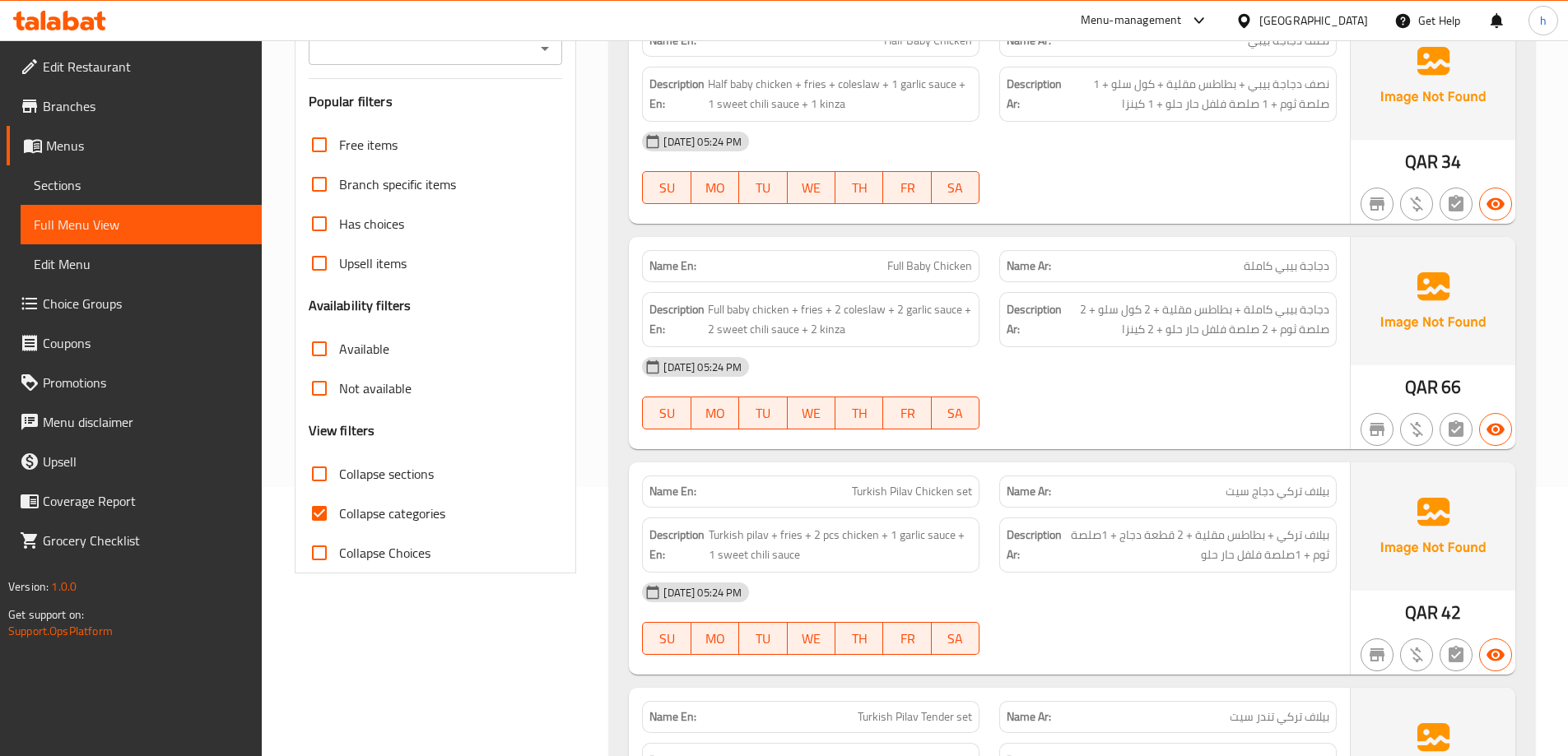
scroll to position [272, 0]
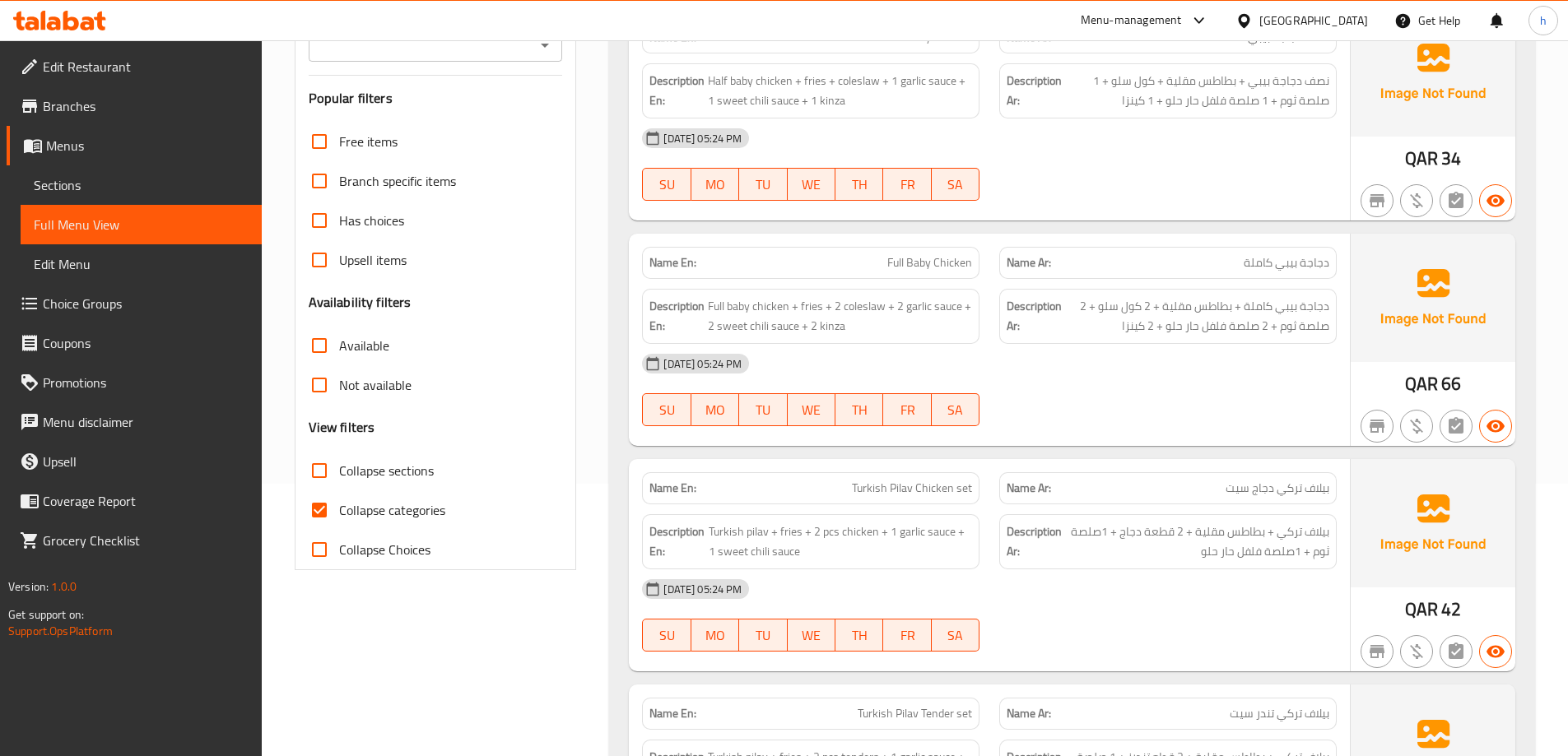
click at [318, 502] on input "Collapse categories" at bounding box center [319, 510] width 39 height 39
checkbox input "false"
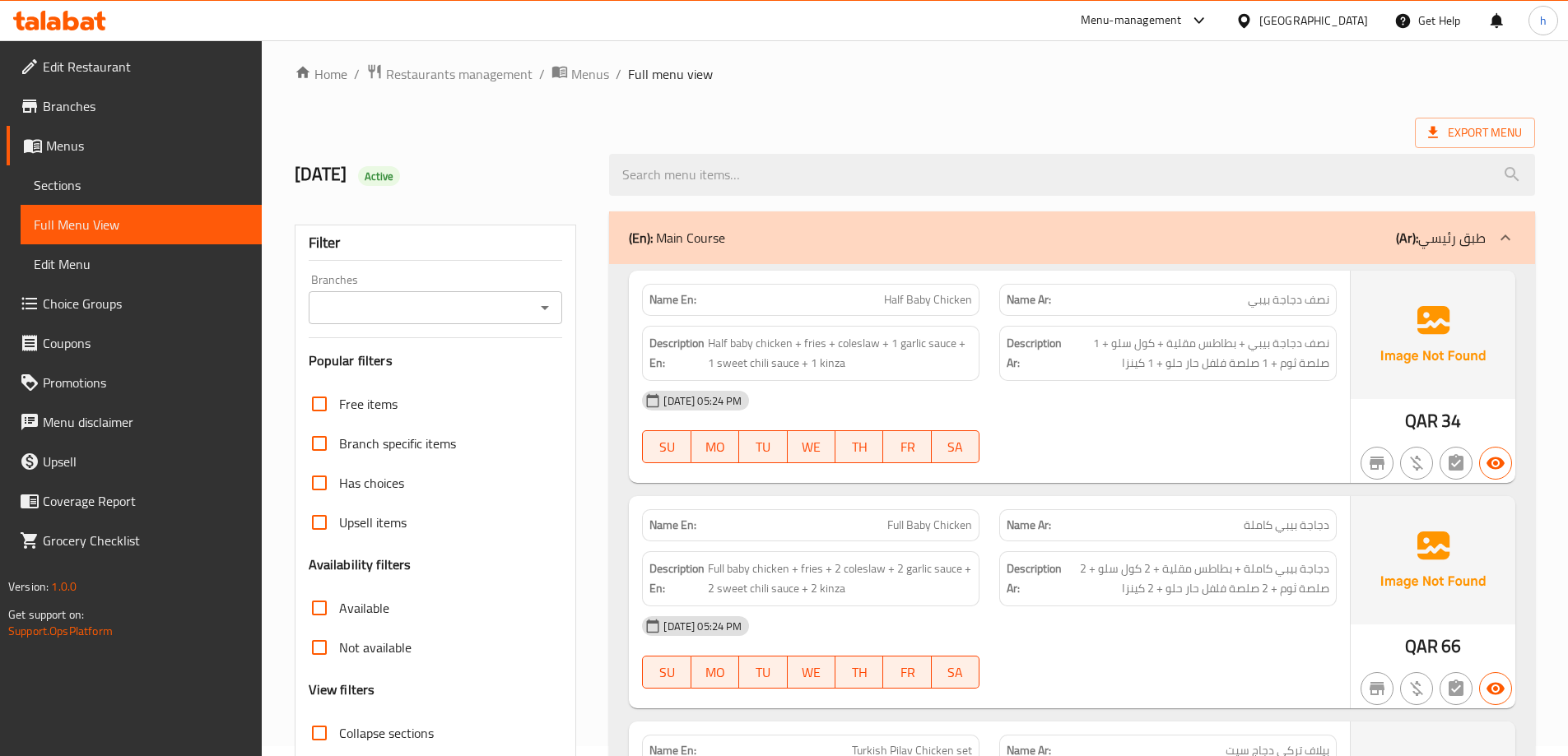
scroll to position [0, 0]
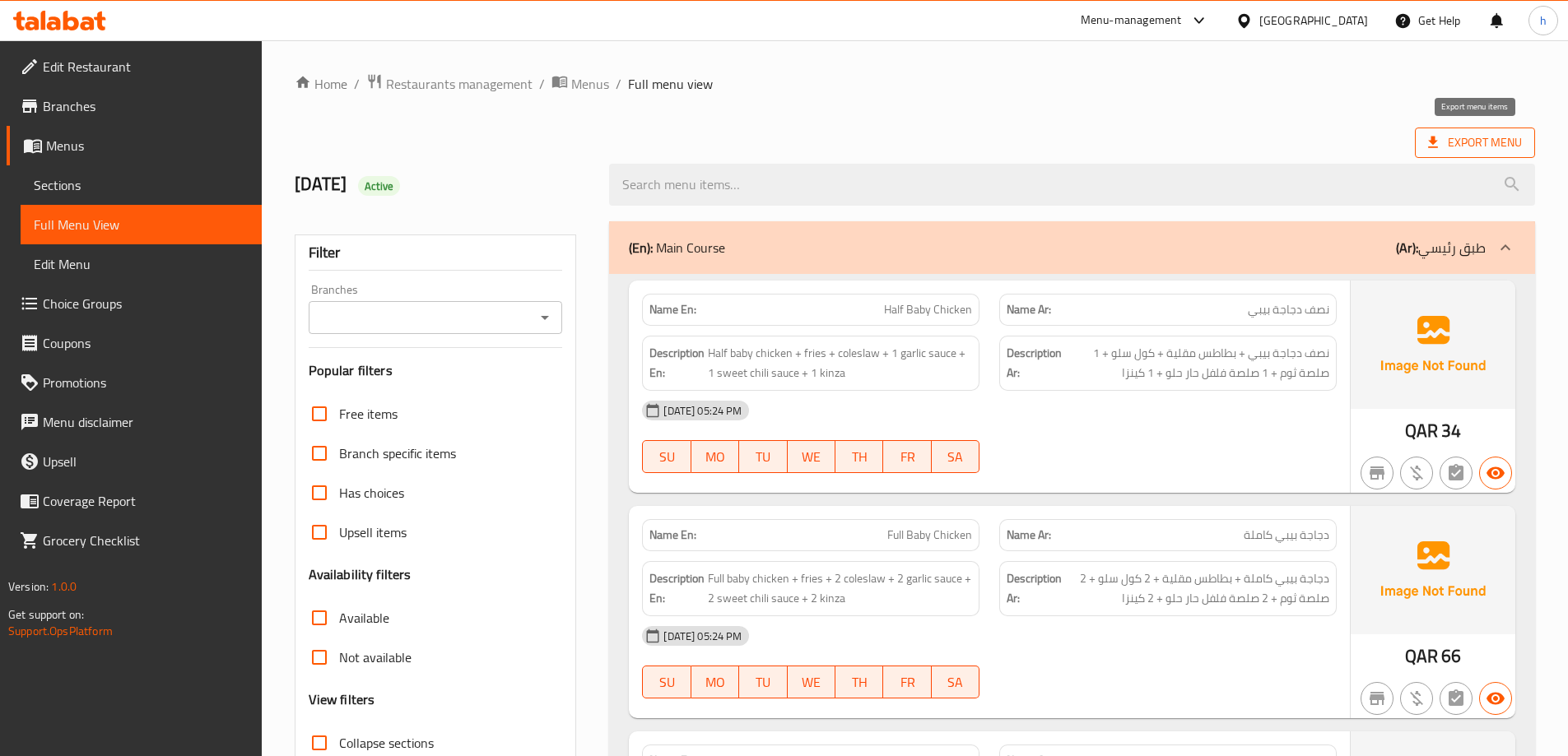
click at [1451, 145] on span "Export Menu" at bounding box center [1474, 143] width 94 height 20
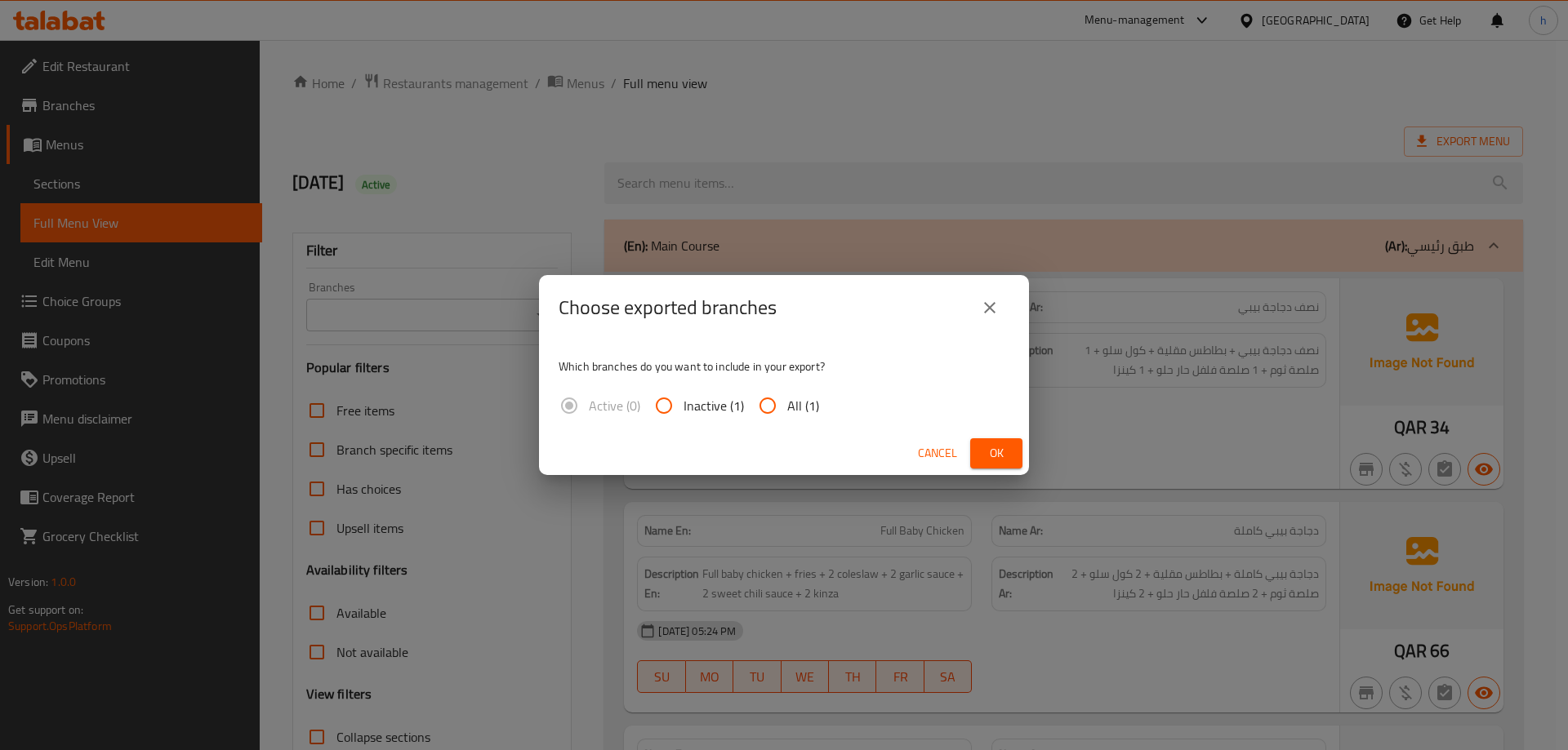
click at [766, 403] on input "All (1)" at bounding box center [767, 405] width 39 height 39
radio input "true"
click at [1002, 450] on span "Ok" at bounding box center [996, 454] width 26 height 20
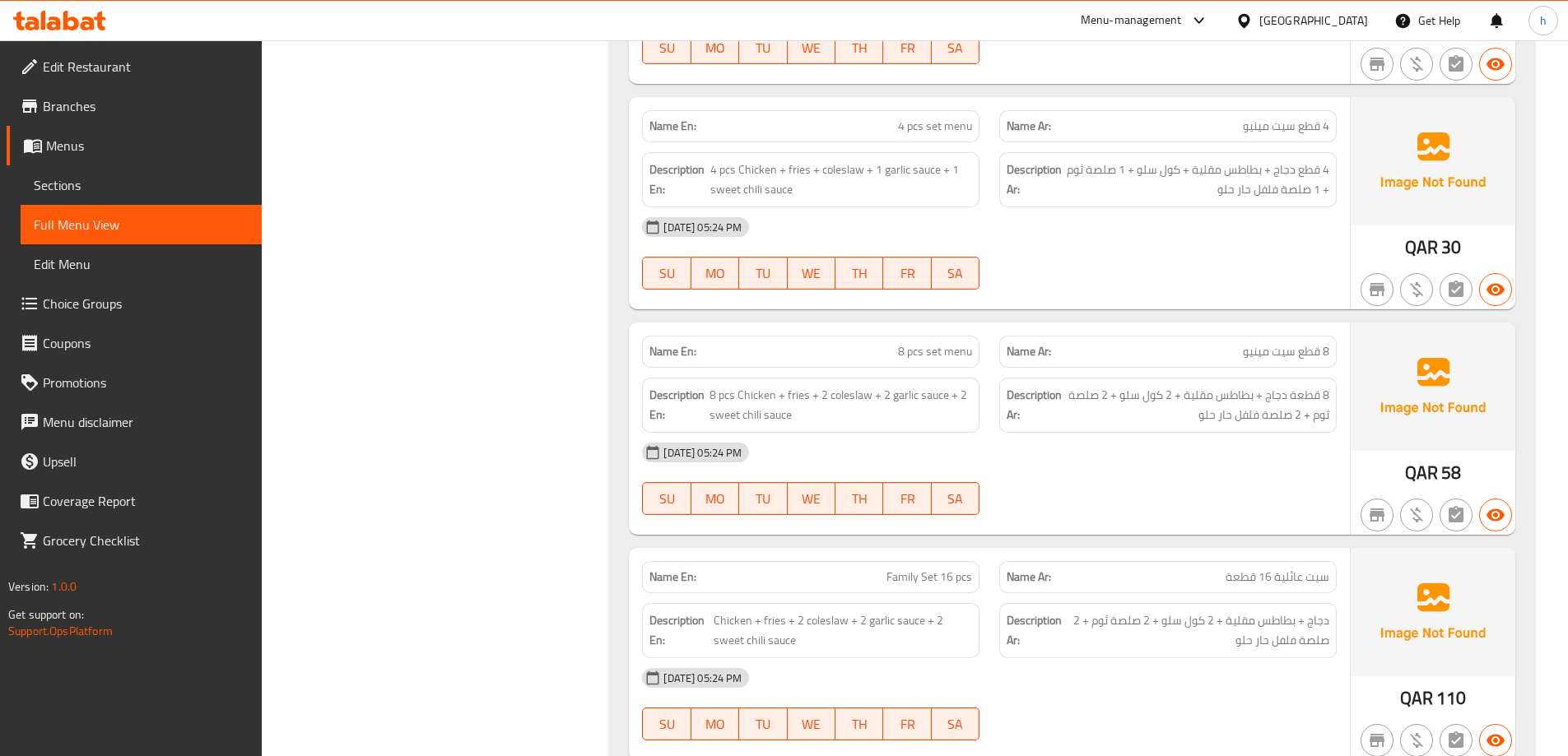
scroll to position [1234, 0]
